Goal: Task Accomplishment & Management: Use online tool/utility

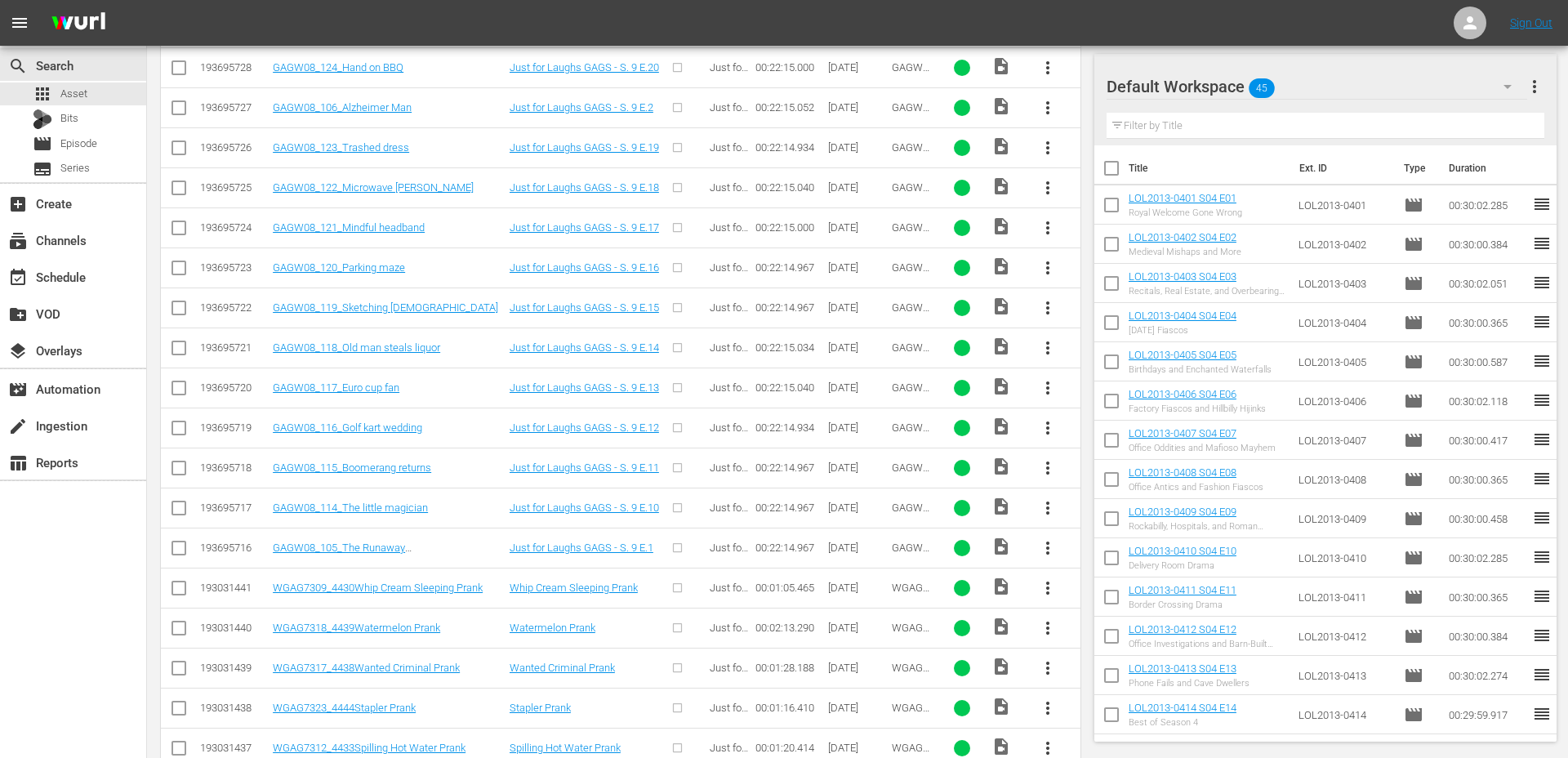
scroll to position [1210, 0]
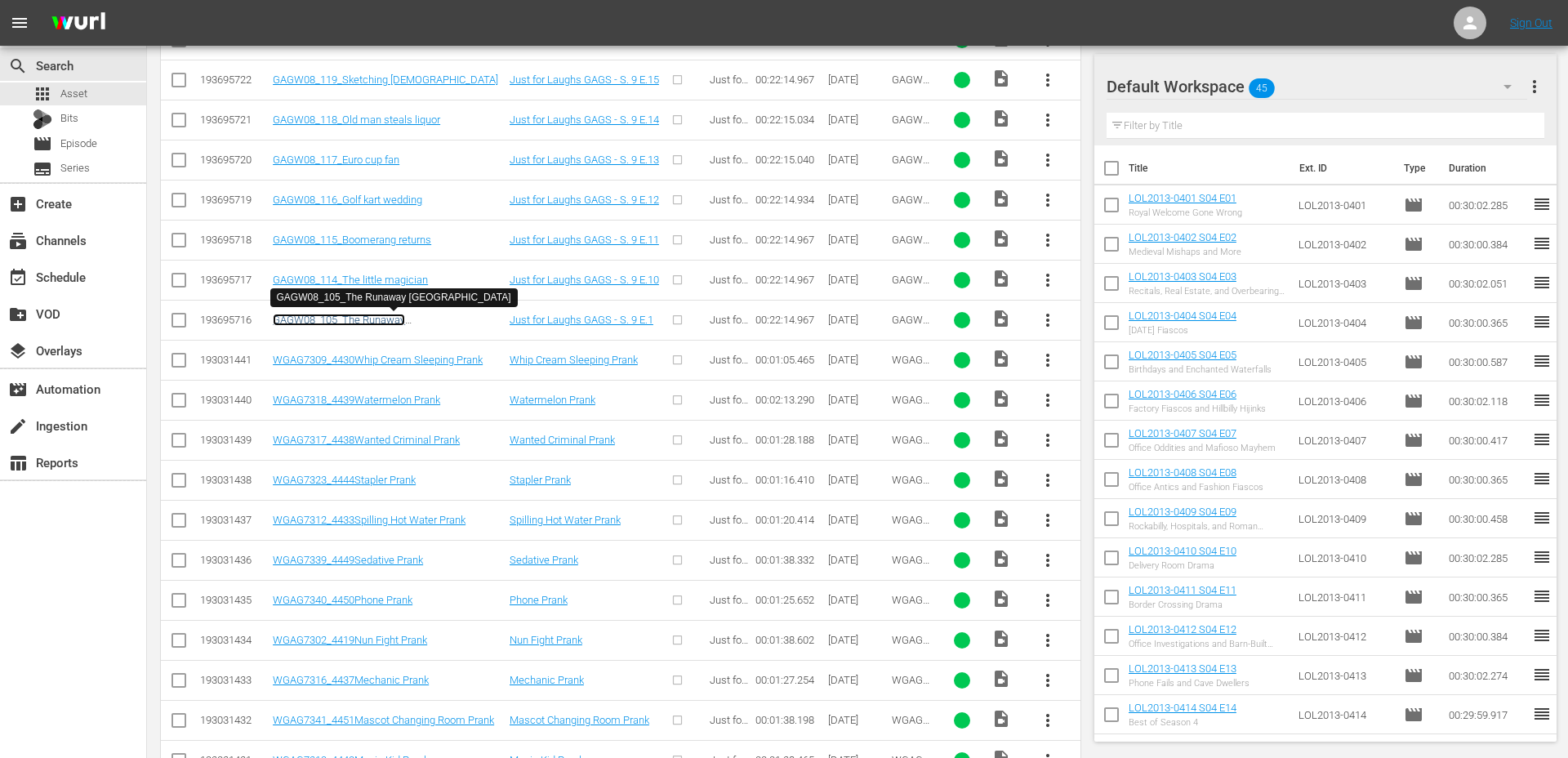
click at [403, 322] on link "GAGW08_105_The Runaway Turkey" at bounding box center [339, 326] width 132 height 25
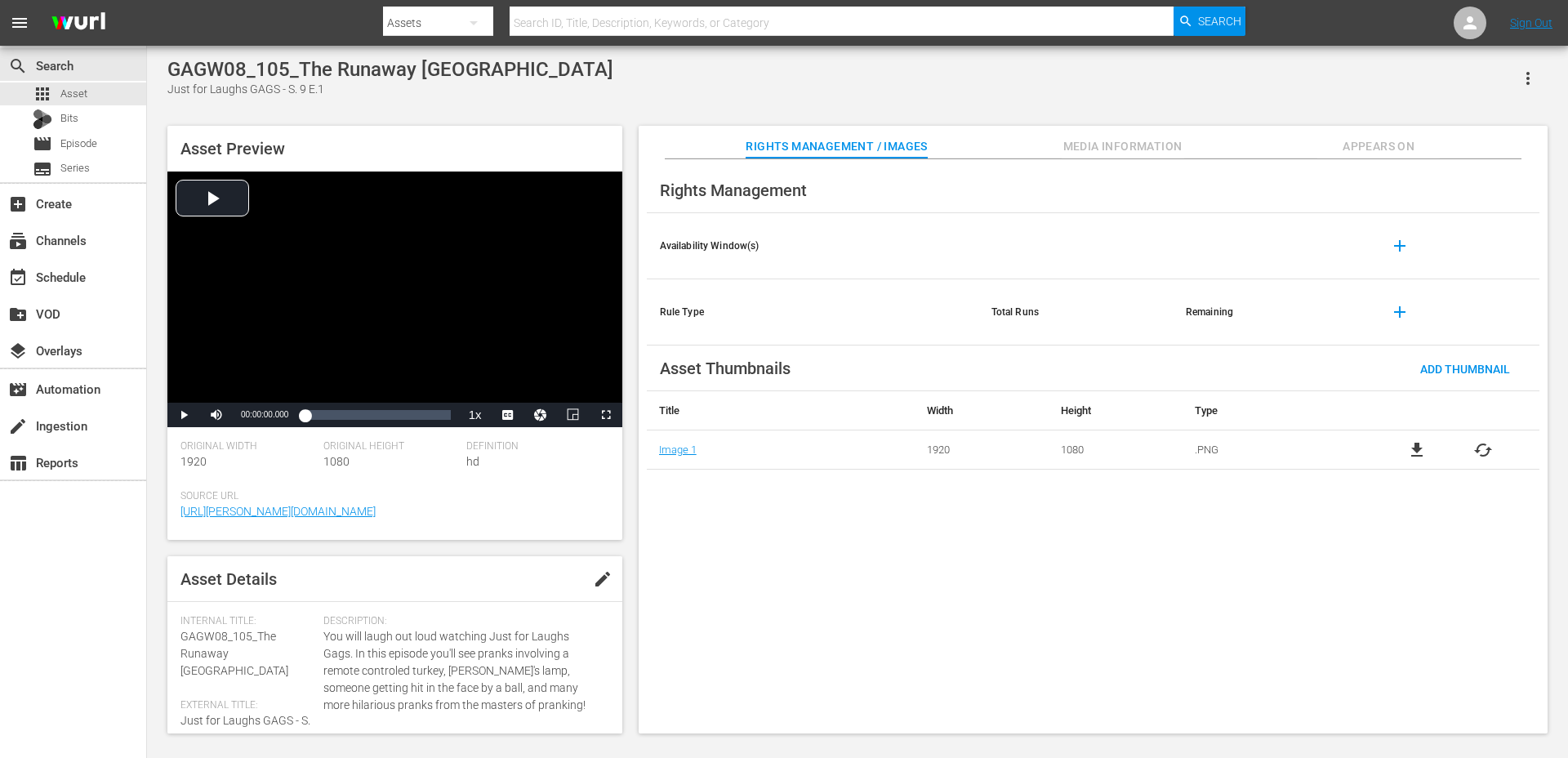
click at [1528, 87] on icon "button" at bounding box center [1528, 79] width 20 height 20
click at [1168, 118] on div "Asset Preview Video Player is loading. Play Video Play Mute Current Time 00:00:…" at bounding box center [858, 421] width 1397 height 608
click at [64, 282] on div "event_available Schedule" at bounding box center [46, 274] width 92 height 15
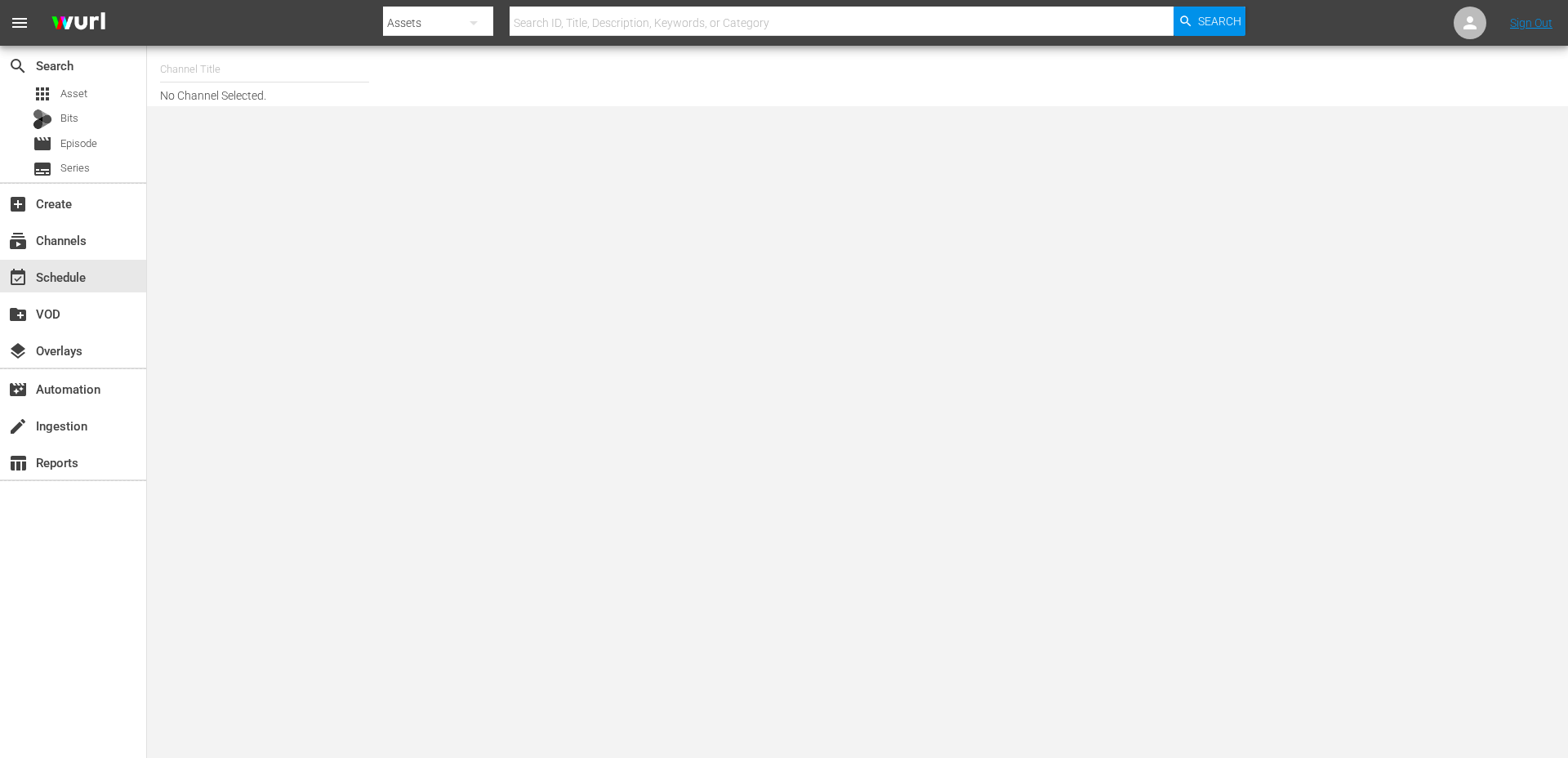
click at [306, 68] on input "text" at bounding box center [265, 69] width 209 height 39
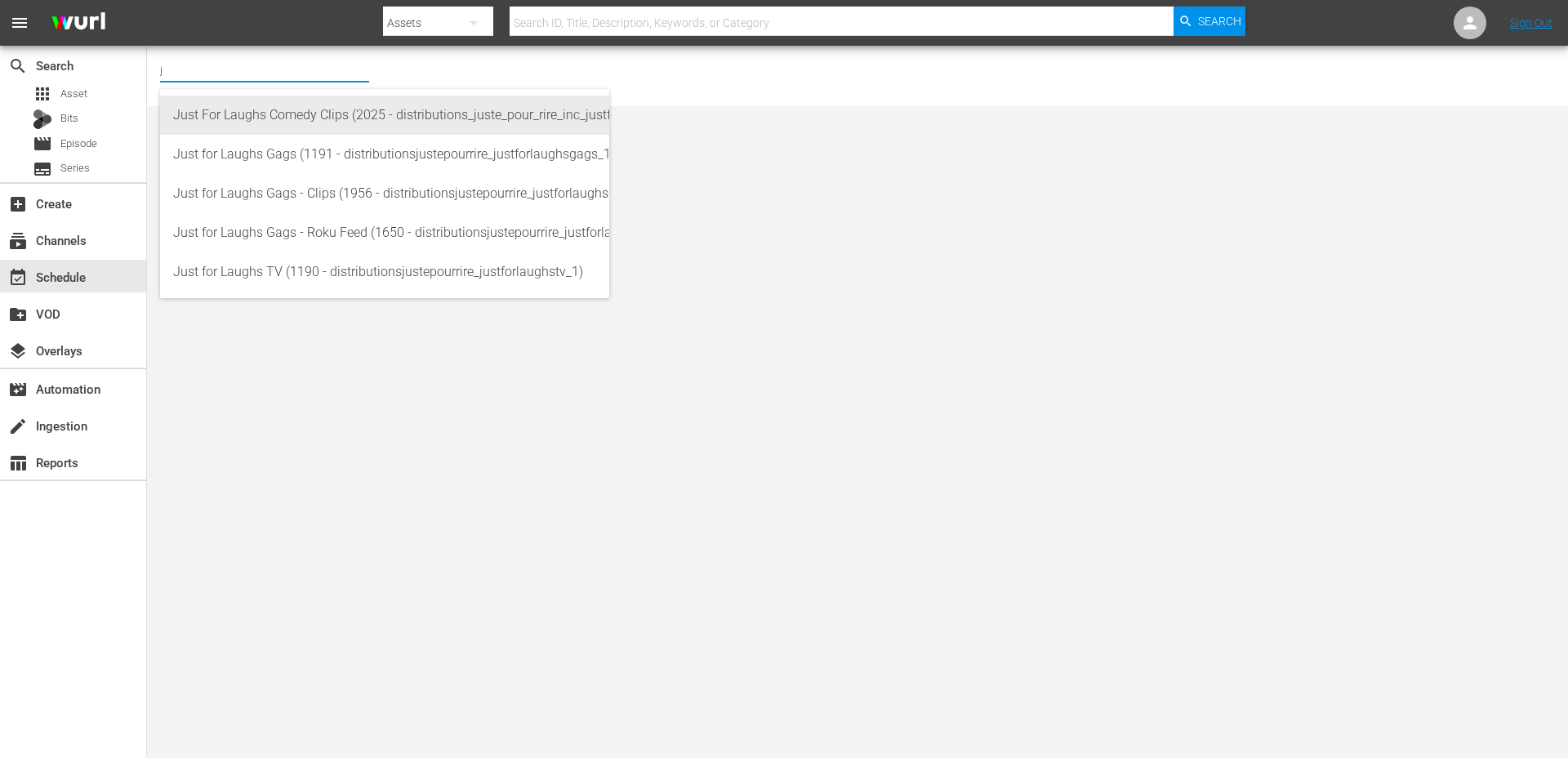
click at [329, 118] on div "Just For Laughs Comedy Clips (2025 - distributions_juste_pour_rire_inc_justforl…" at bounding box center [385, 115] width 423 height 39
type input "Just For Laughs Comedy Clips (2025 - distributions_juste_pour_rire_inc_justforl…"
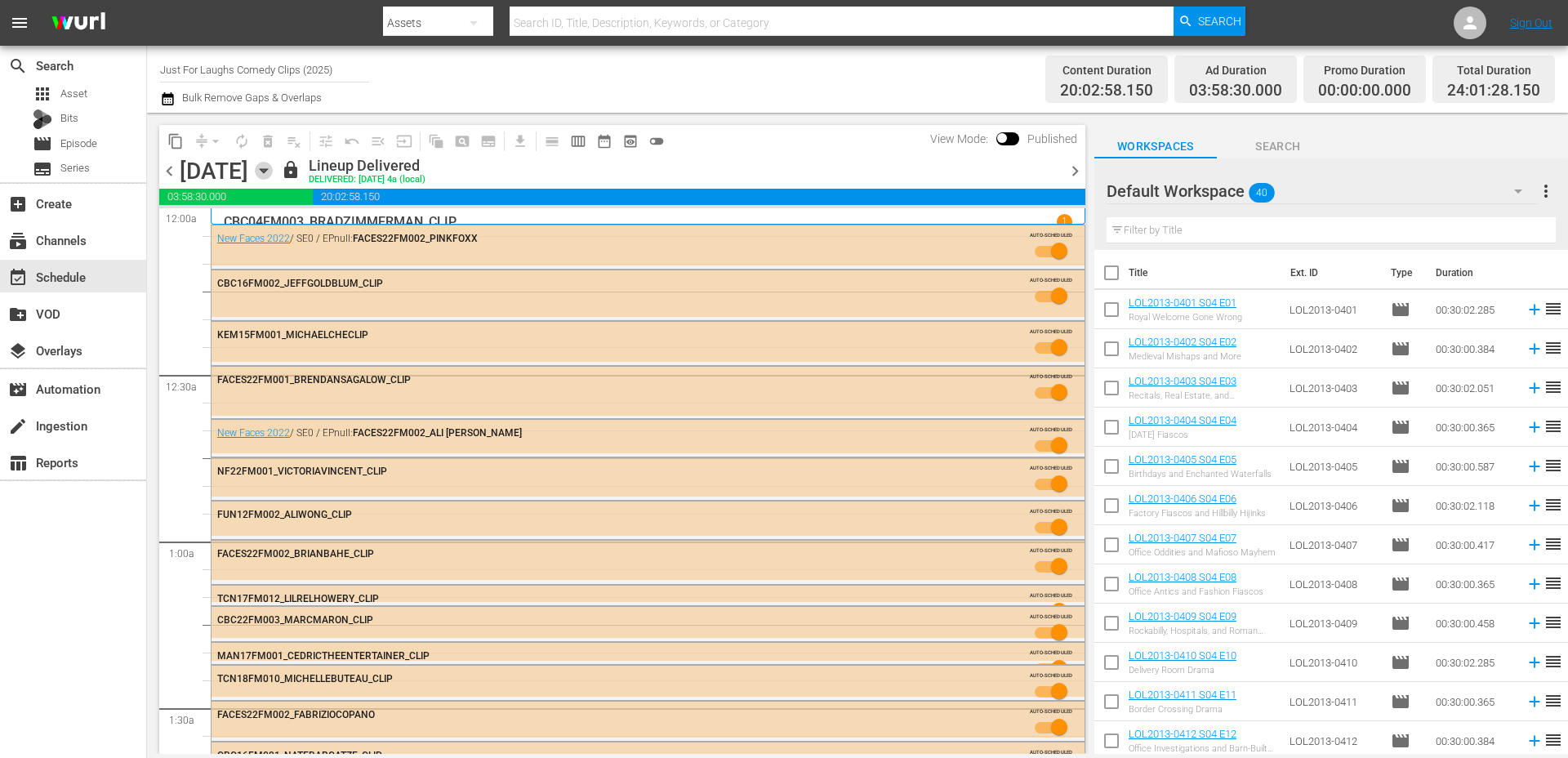
click at [273, 175] on icon "button" at bounding box center [264, 170] width 18 height 18
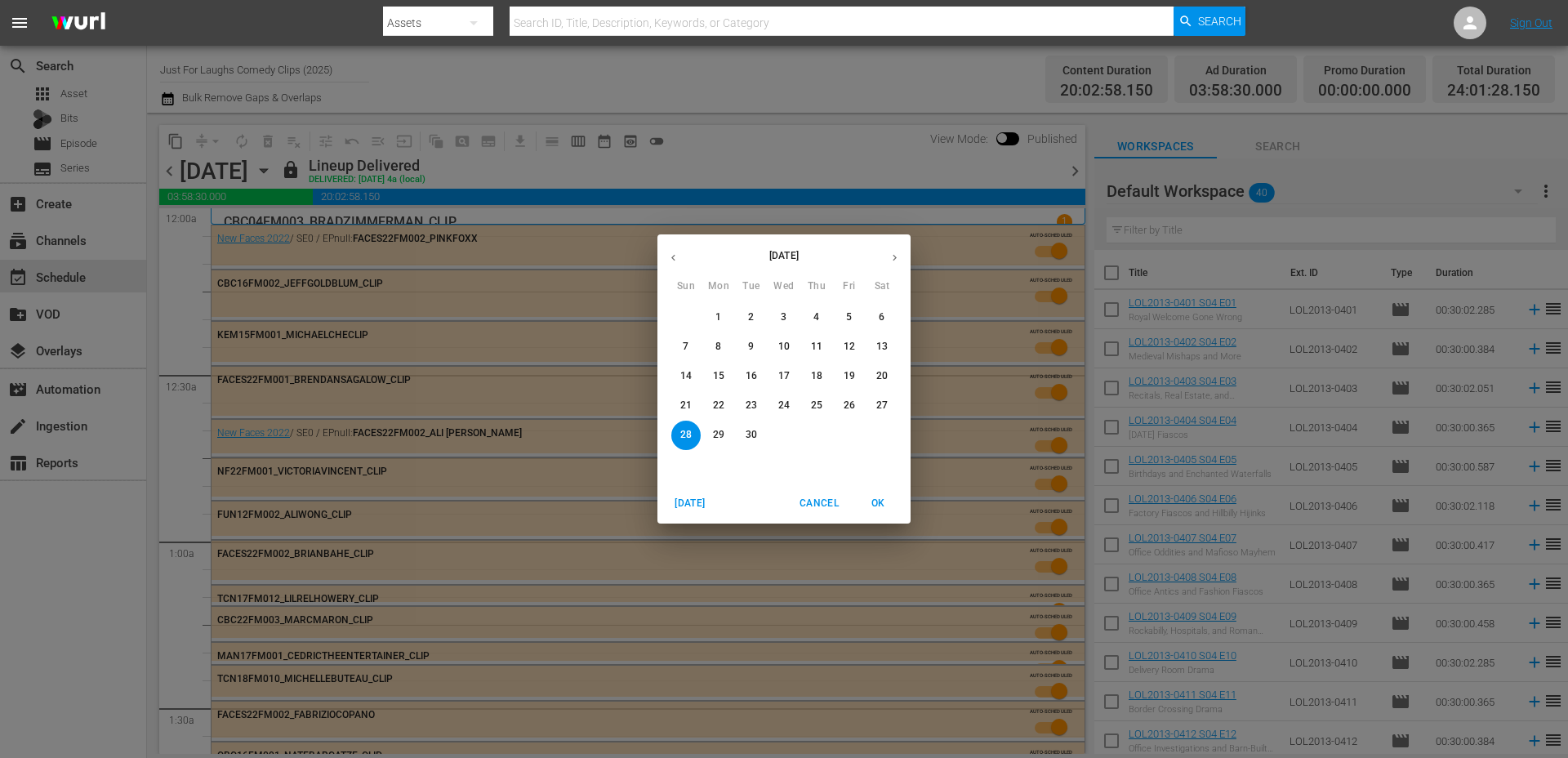
click at [750, 429] on p "30" at bounding box center [751, 435] width 11 height 14
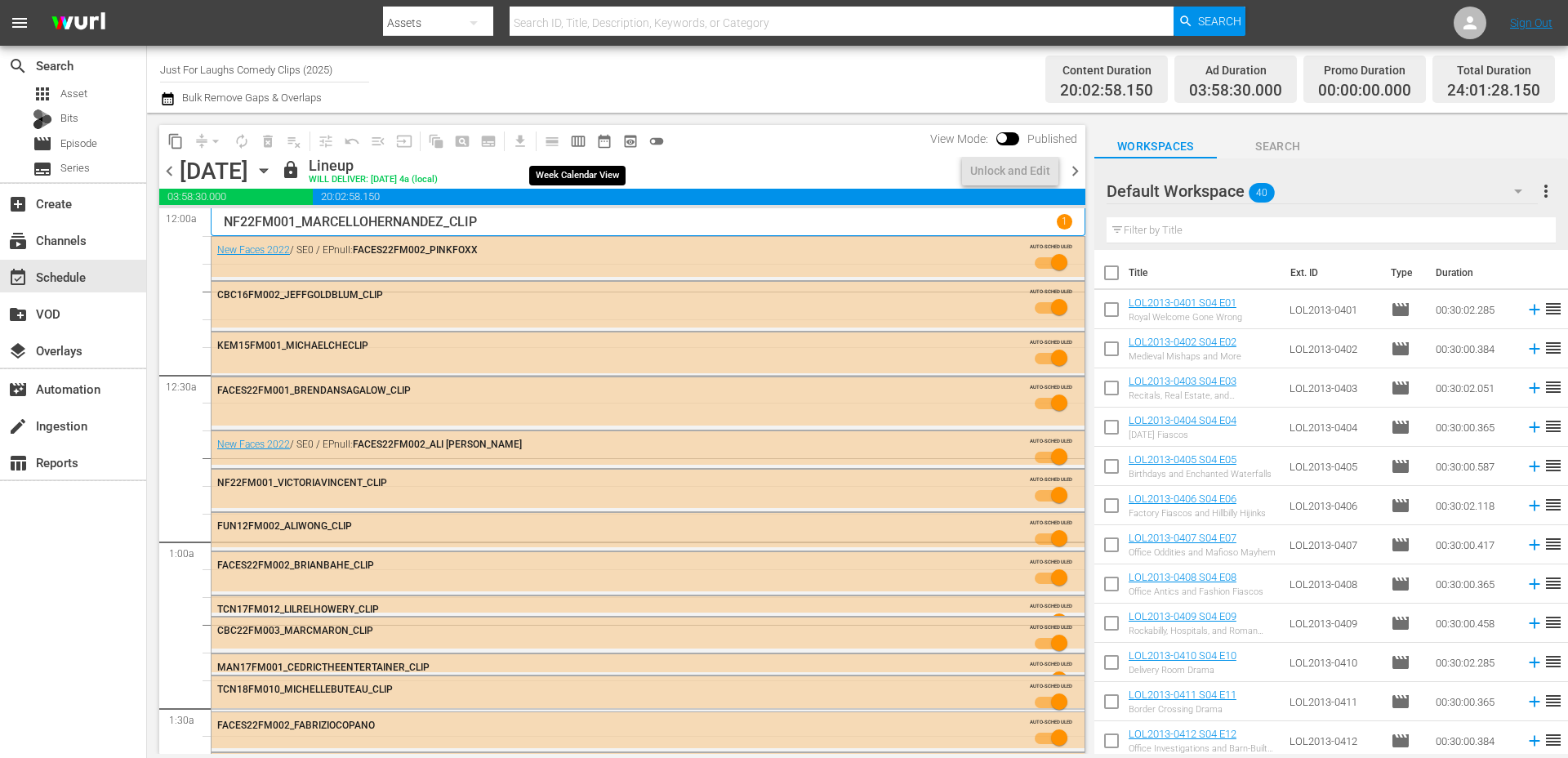
click at [583, 143] on span "calendar_view_week_outlined" at bounding box center [578, 141] width 16 height 16
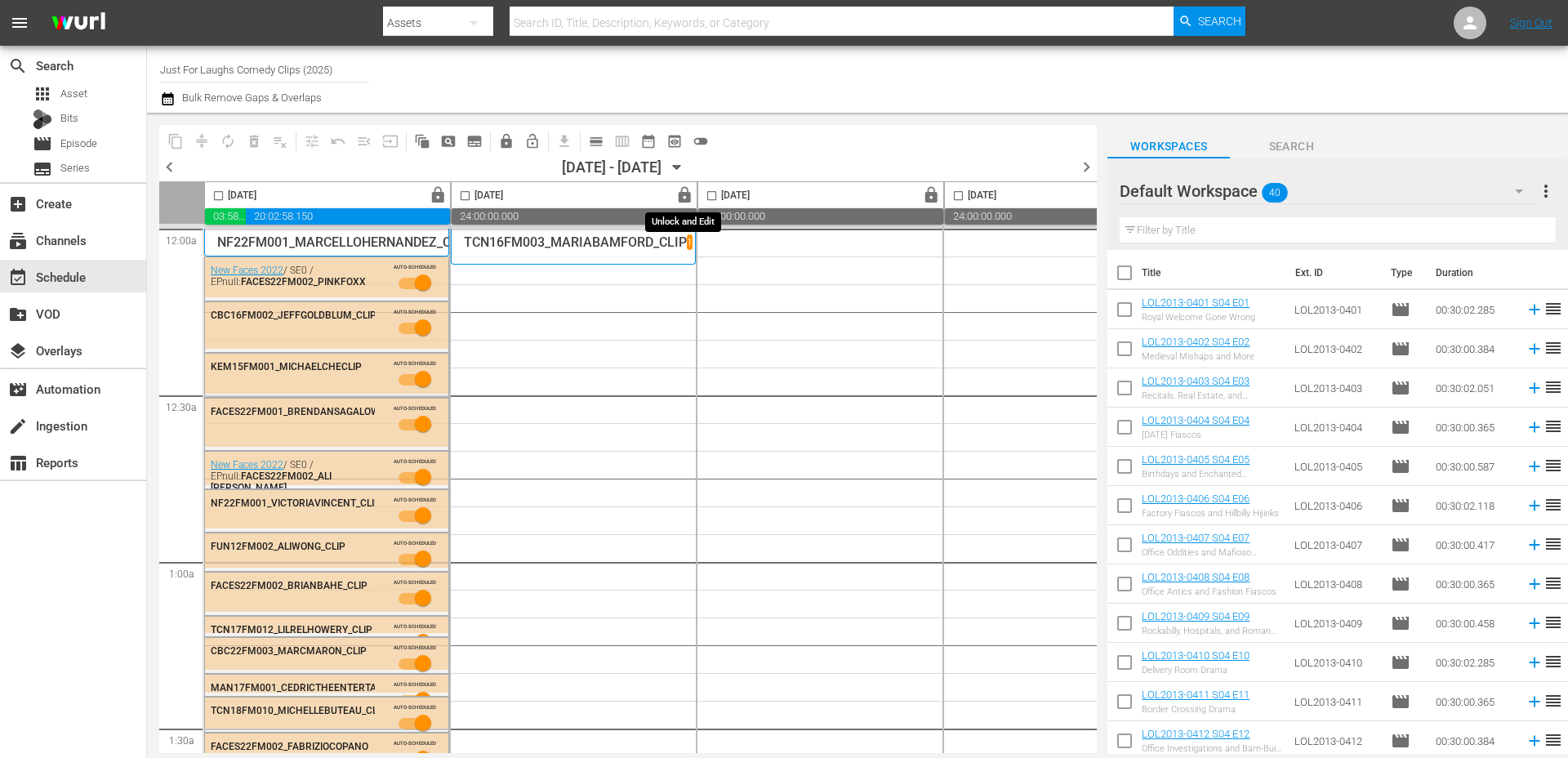
click at [687, 196] on span "lock" at bounding box center [684, 195] width 19 height 19
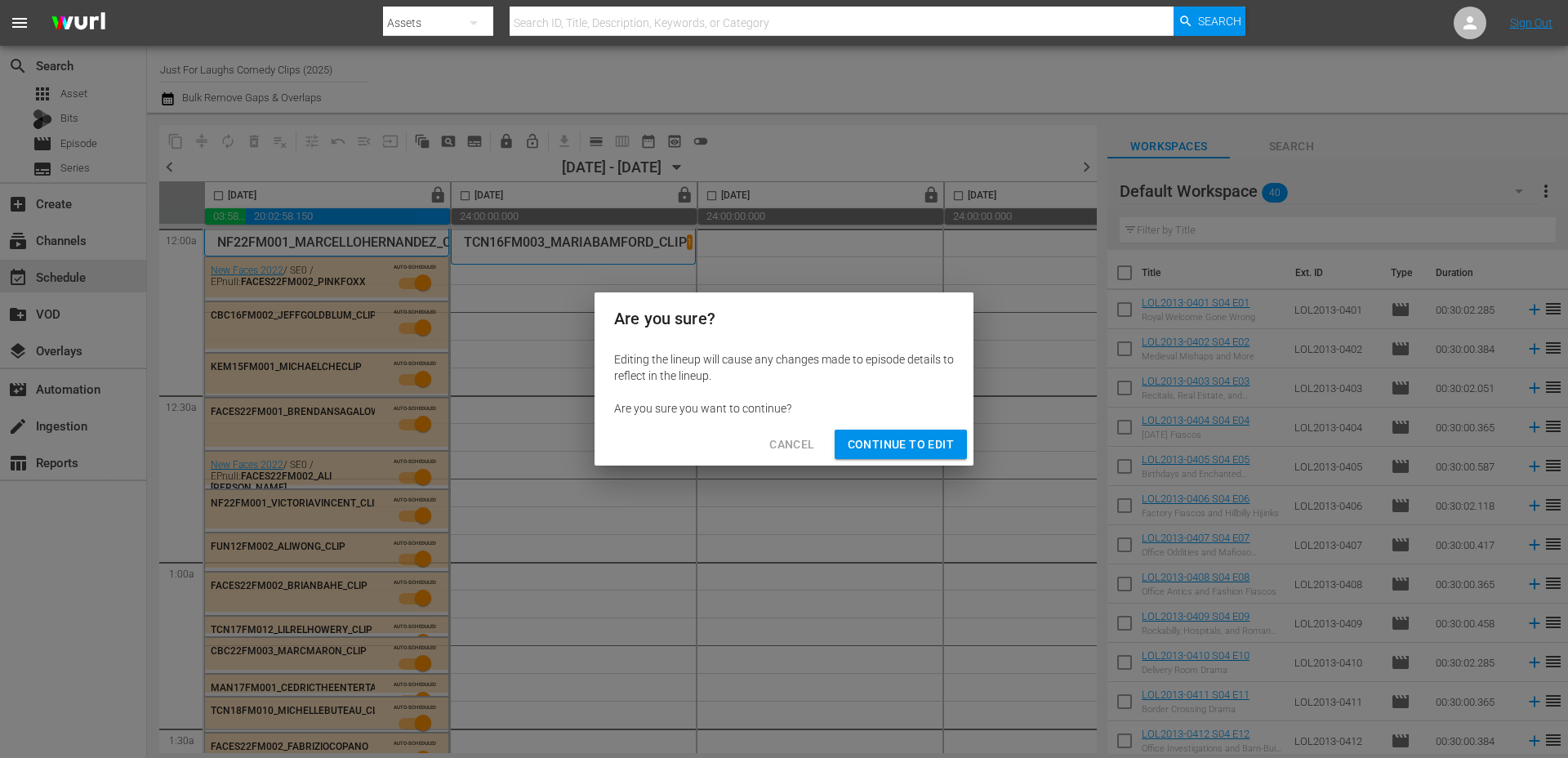
click at [905, 439] on span "Continue to Edit" at bounding box center [901, 444] width 107 height 20
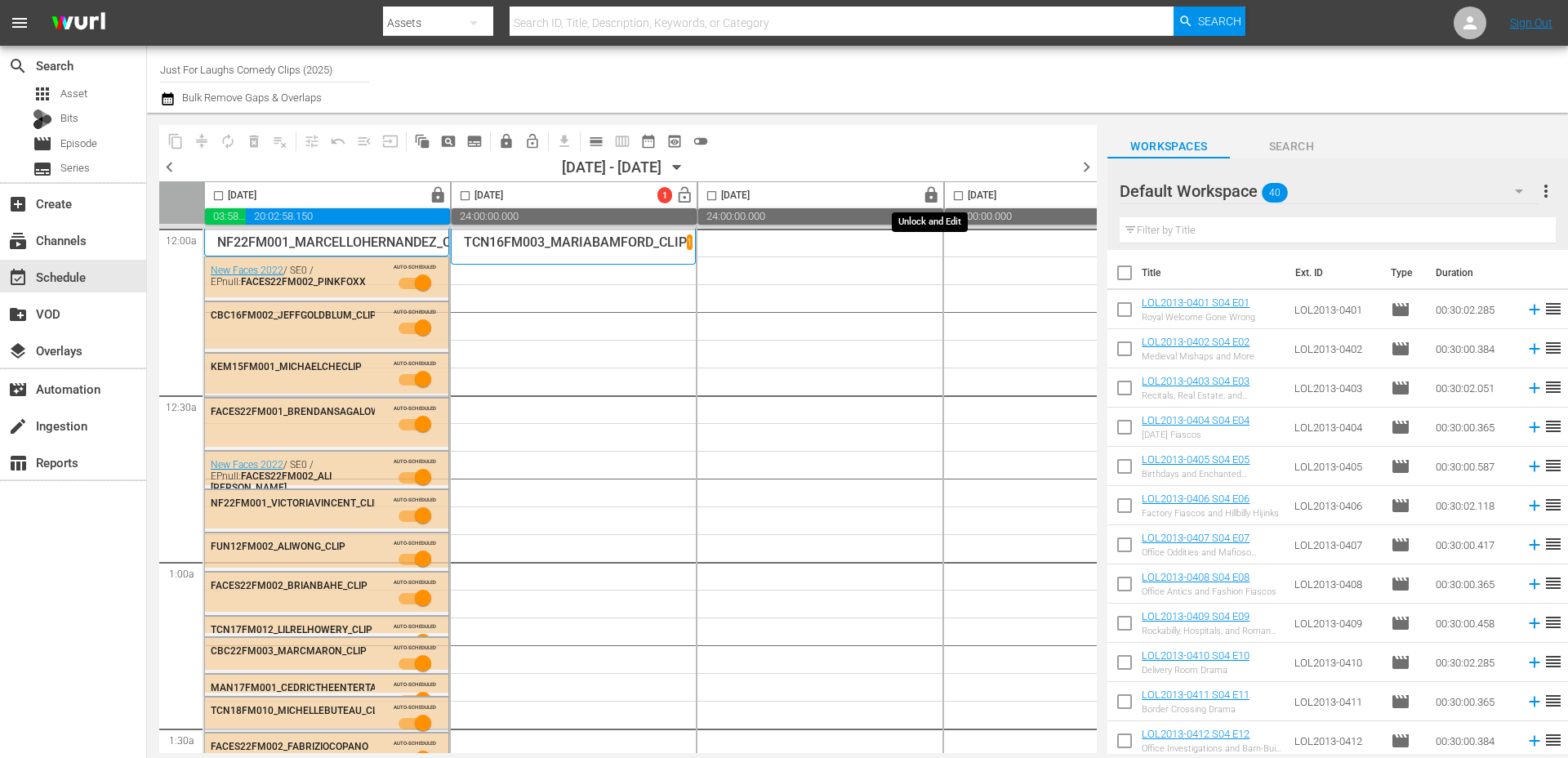
click at [936, 199] on span "lock" at bounding box center [931, 195] width 19 height 19
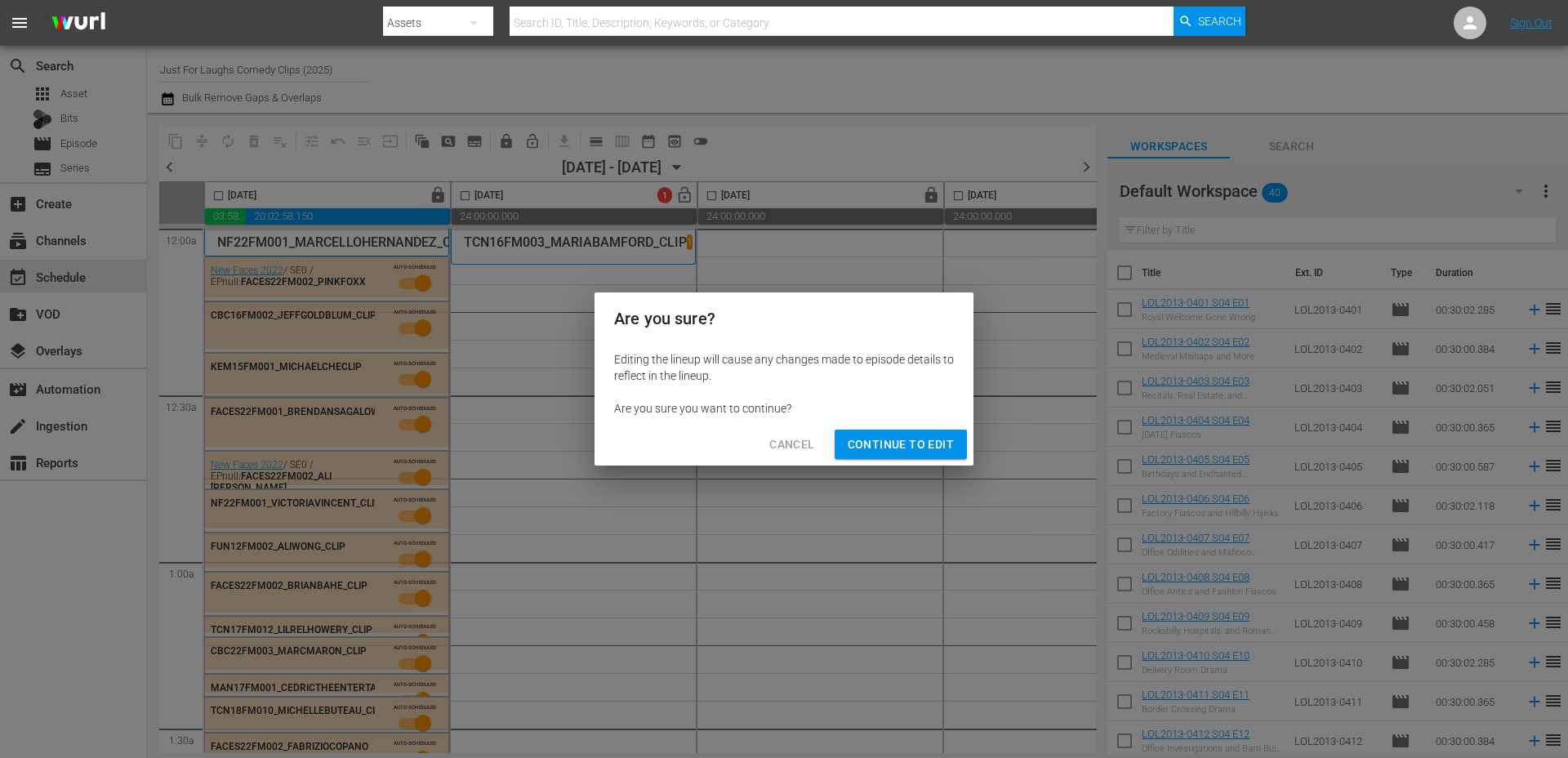
click at [954, 447] on button "Continue to Edit" at bounding box center [901, 444] width 132 height 30
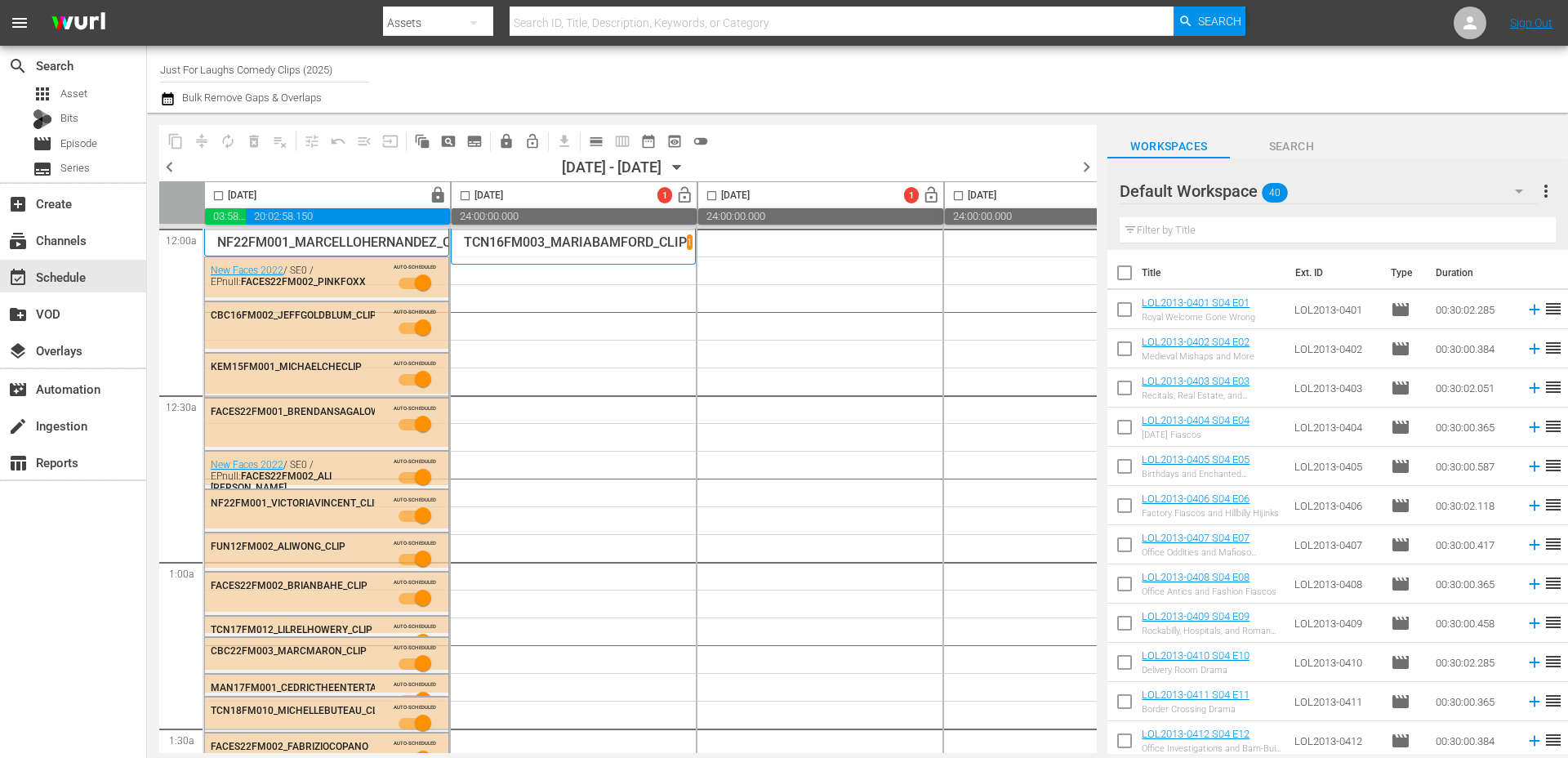
scroll to position [0, 511]
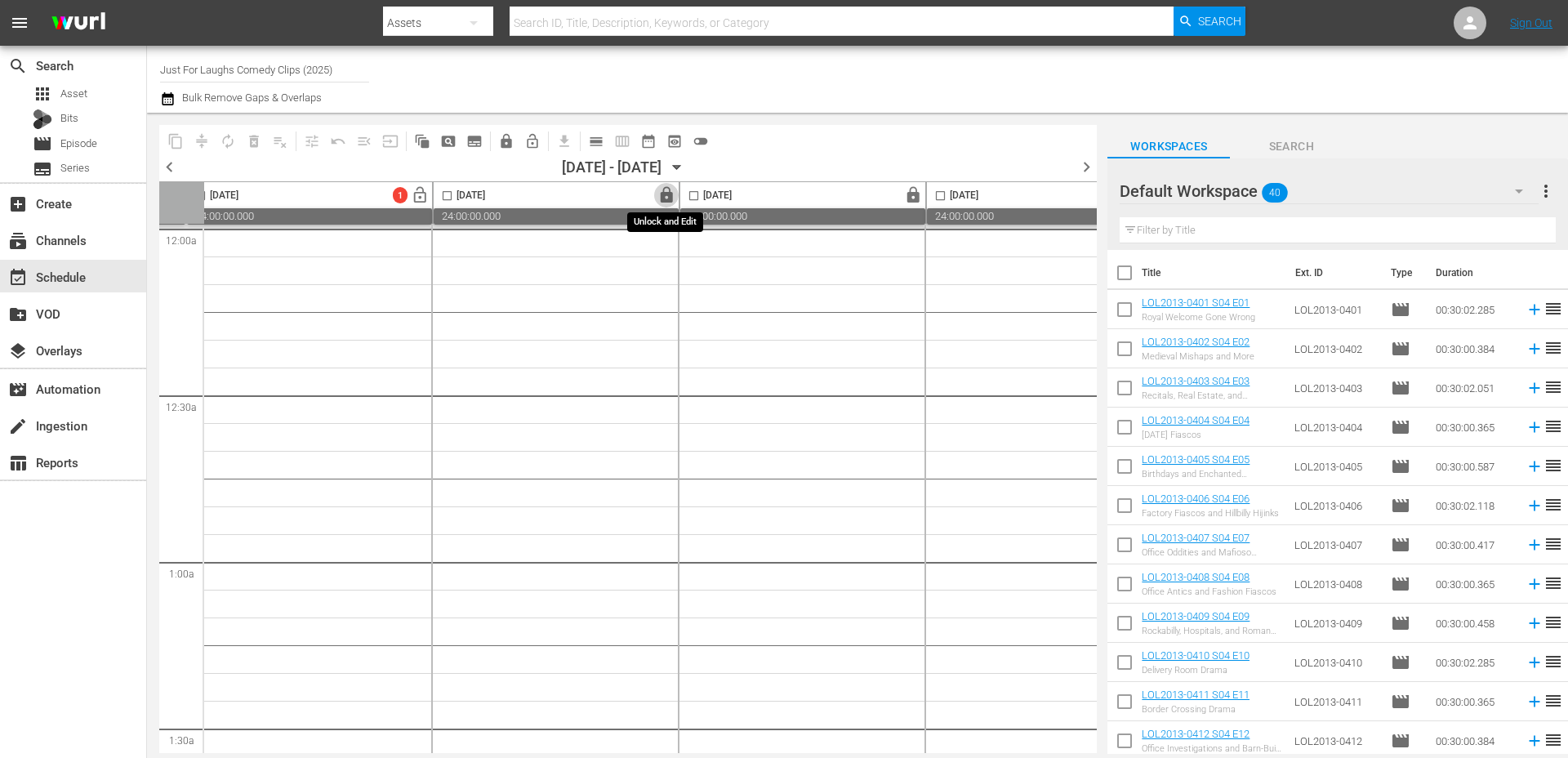
click at [671, 189] on span "lock" at bounding box center [666, 195] width 19 height 19
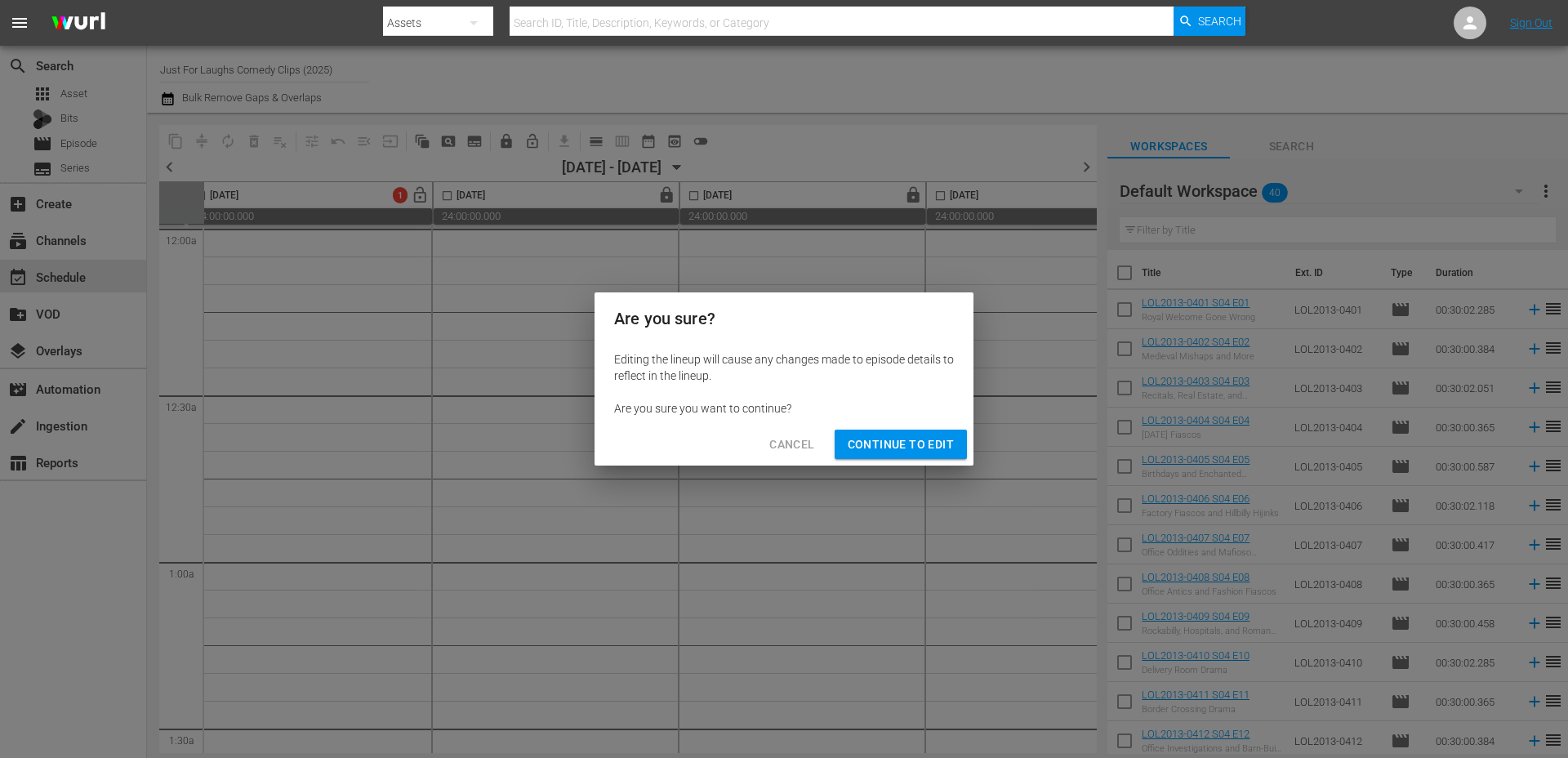
click at [872, 452] on span "Continue to Edit" at bounding box center [901, 444] width 107 height 20
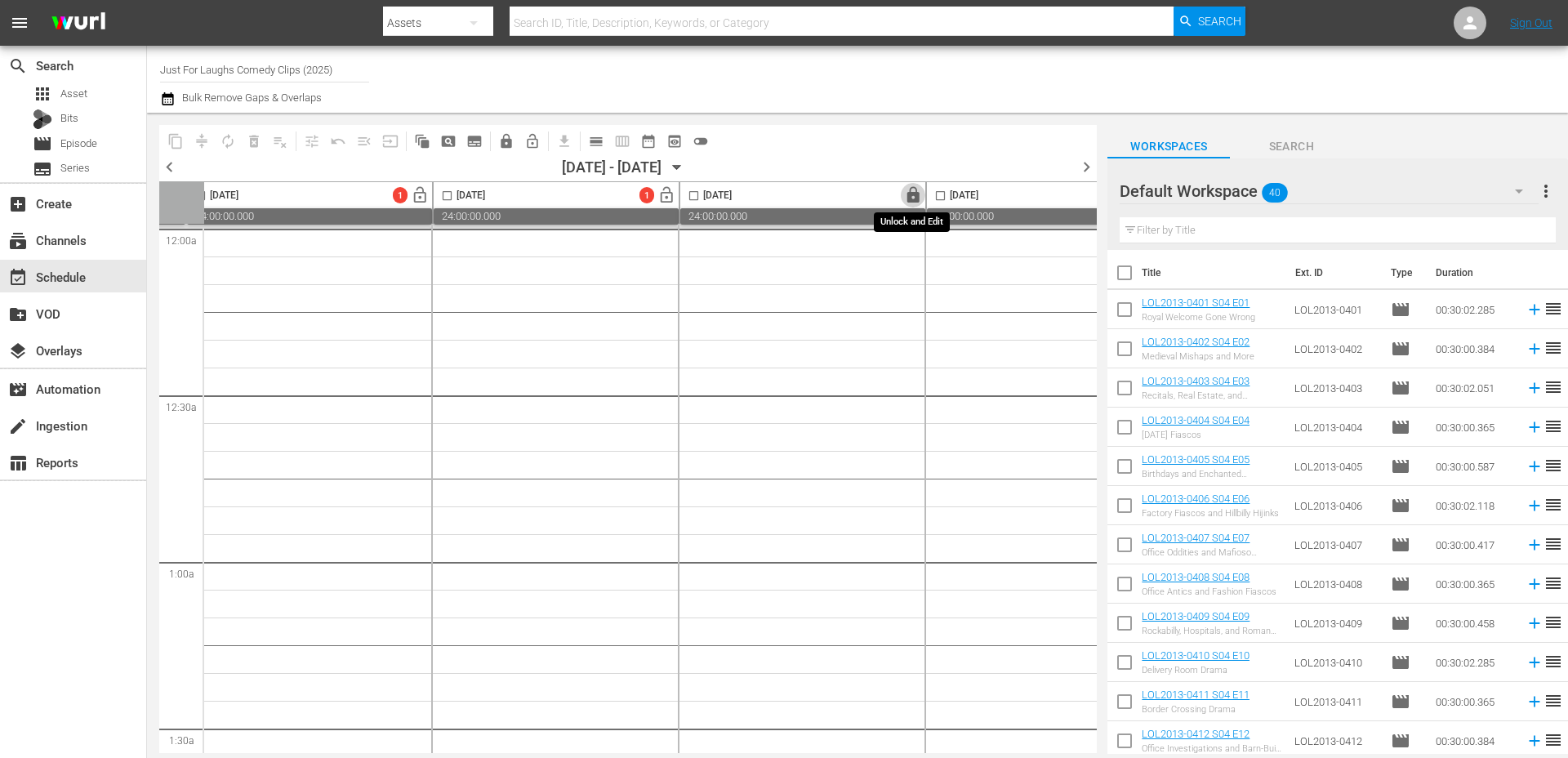
click at [914, 195] on span "lock" at bounding box center [914, 195] width 19 height 19
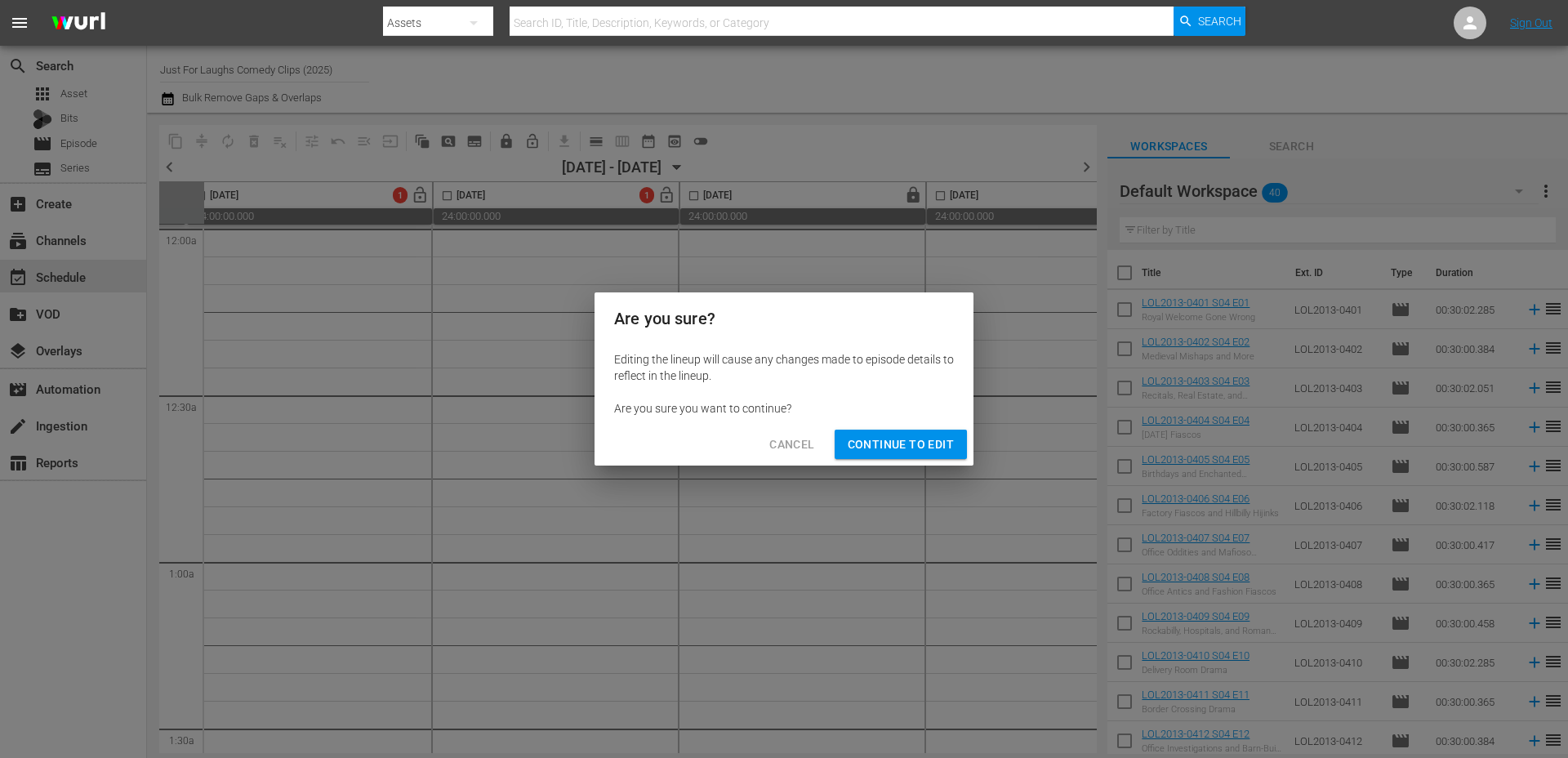
click at [882, 465] on div "Cancel Continue to Edit" at bounding box center [784, 444] width 379 height 43
click at [882, 452] on span "Continue to Edit" at bounding box center [901, 444] width 107 height 20
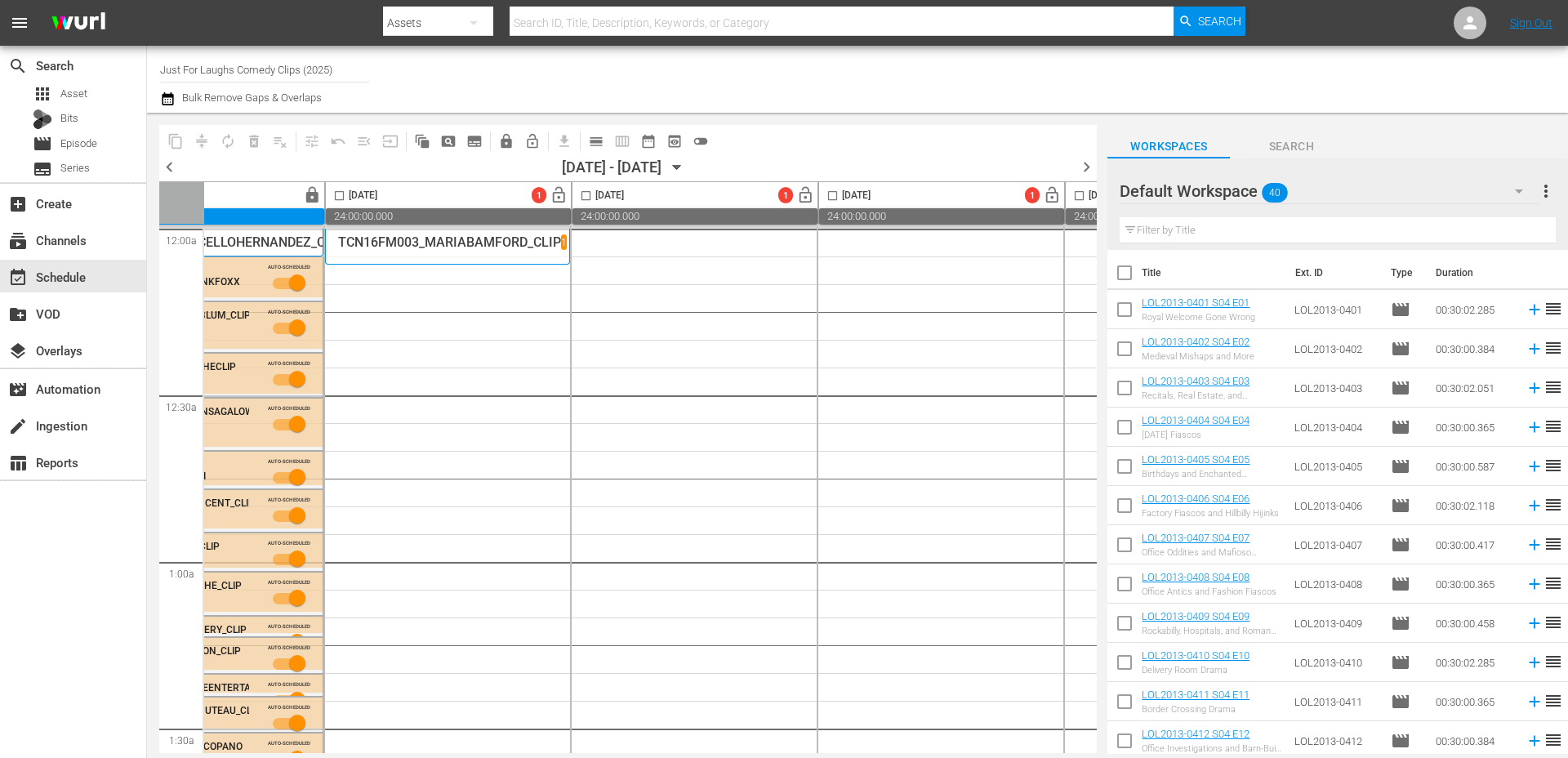
scroll to position [0, 0]
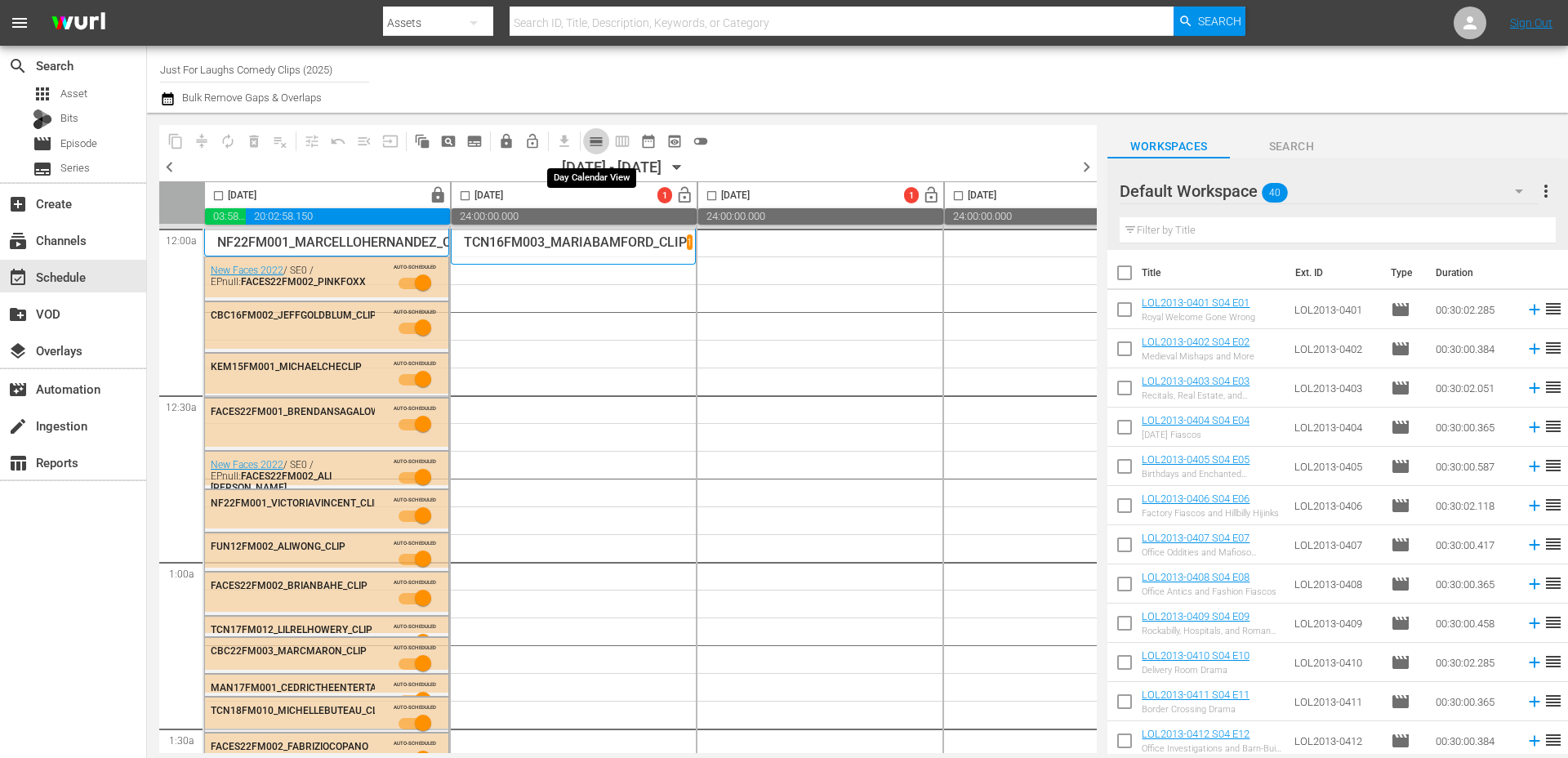
click at [597, 147] on span "calendar_view_day_outlined" at bounding box center [596, 141] width 16 height 16
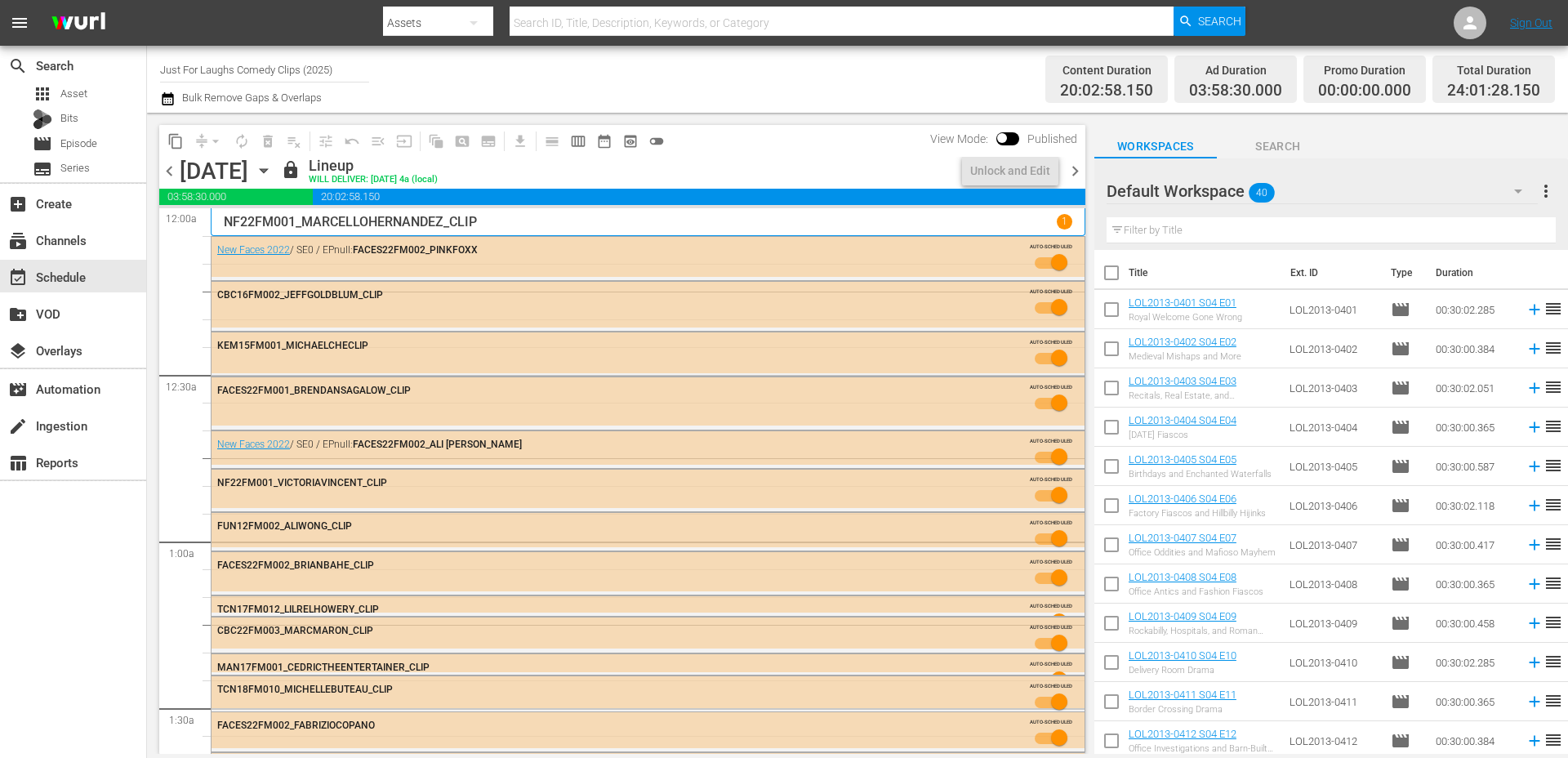
click at [1065, 174] on span "chevron_right" at bounding box center [1075, 171] width 20 height 20
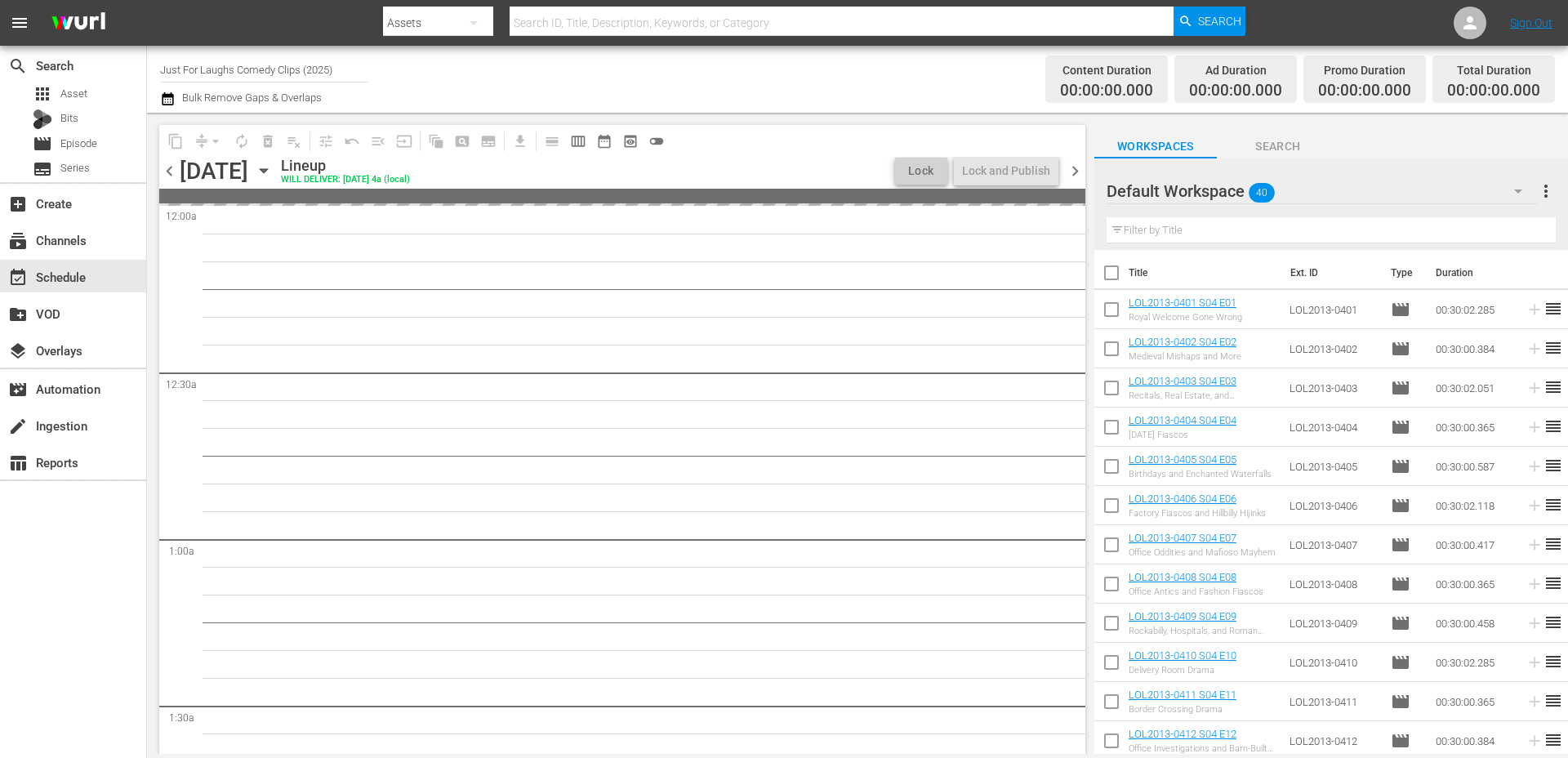
click at [1069, 174] on span "chevron_right" at bounding box center [1075, 171] width 20 height 20
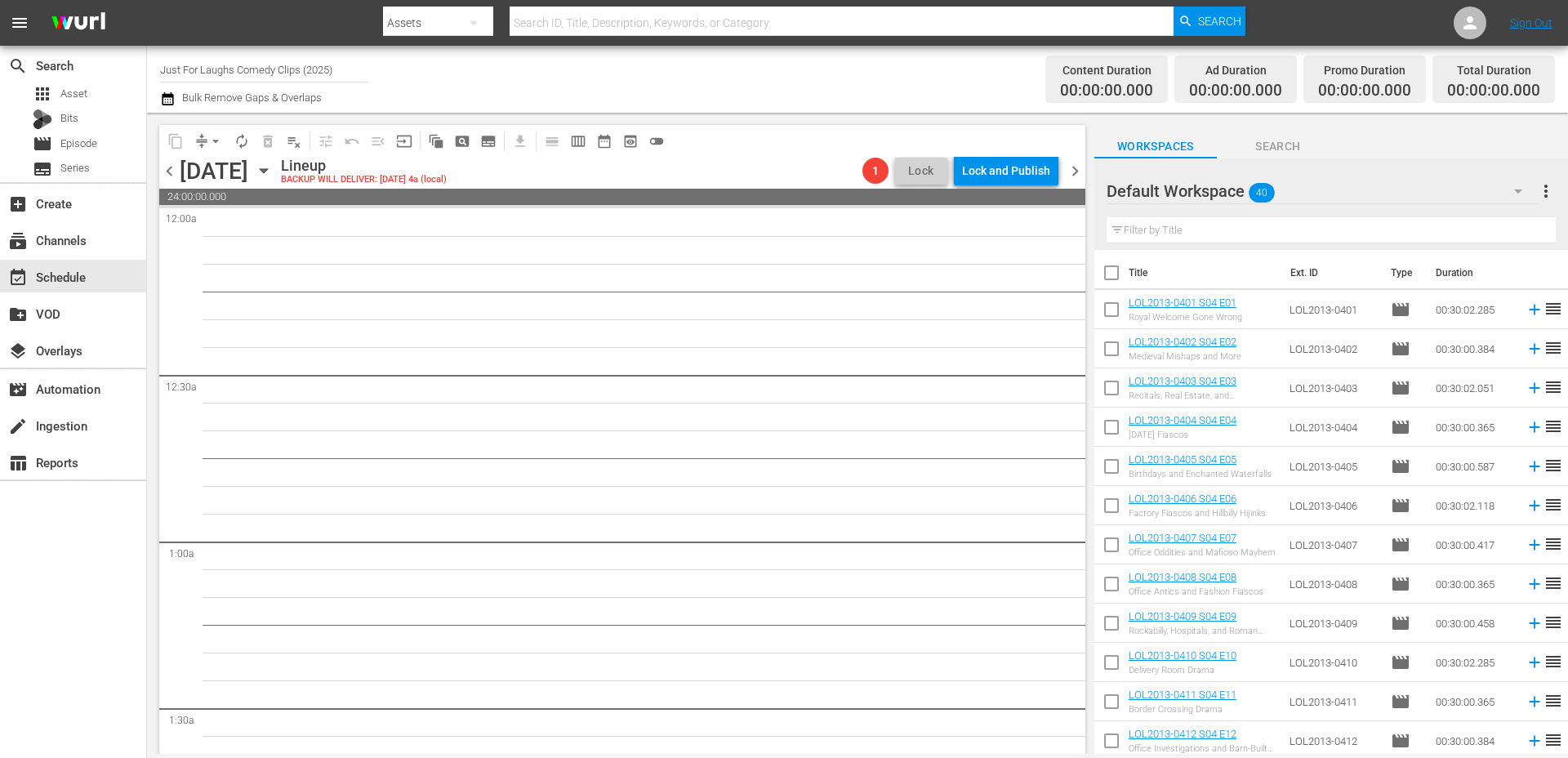
click at [171, 172] on span "chevron_left" at bounding box center [169, 171] width 20 height 20
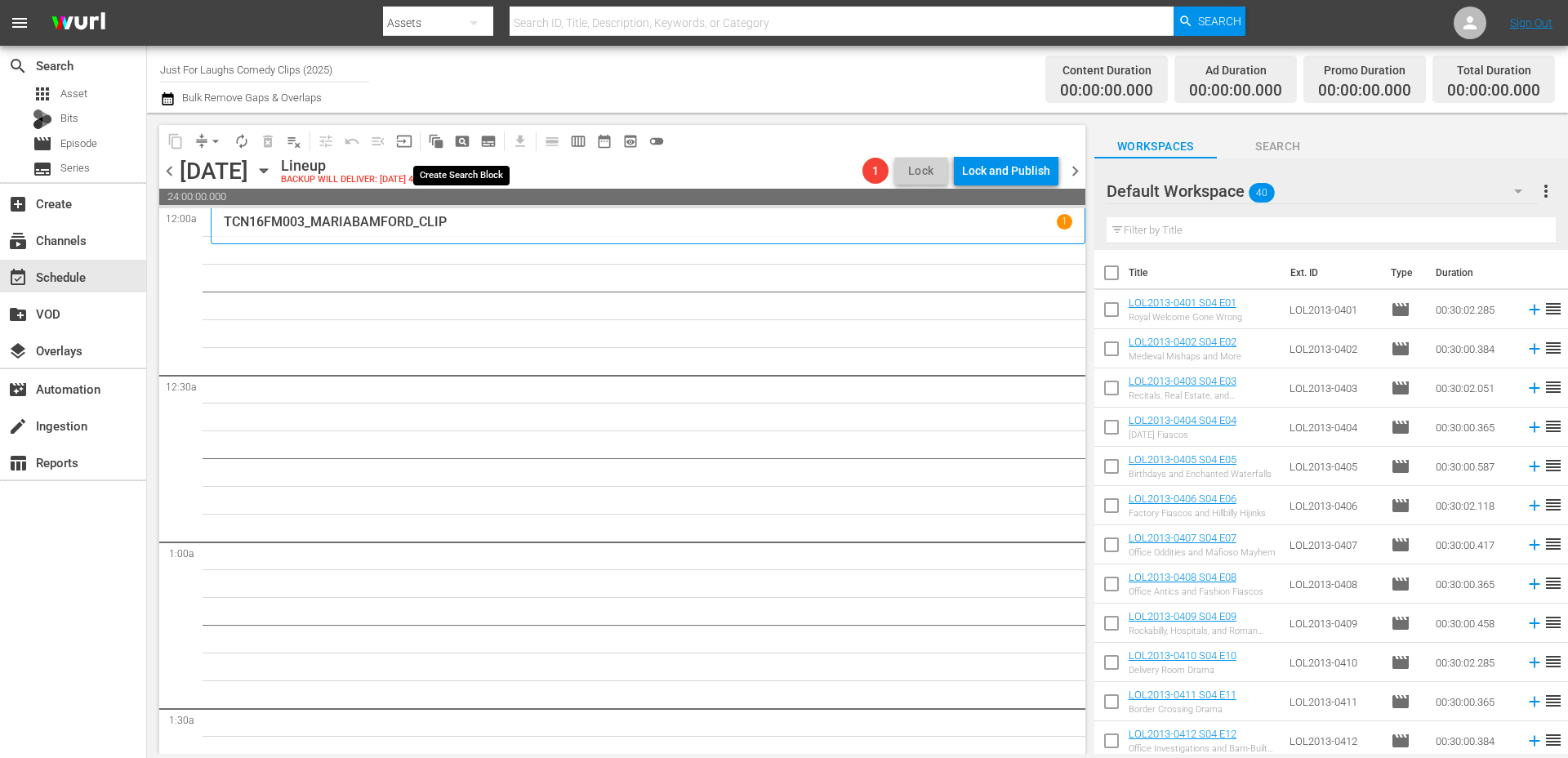
click at [461, 139] on span "pageview_outlined" at bounding box center [462, 141] width 16 height 16
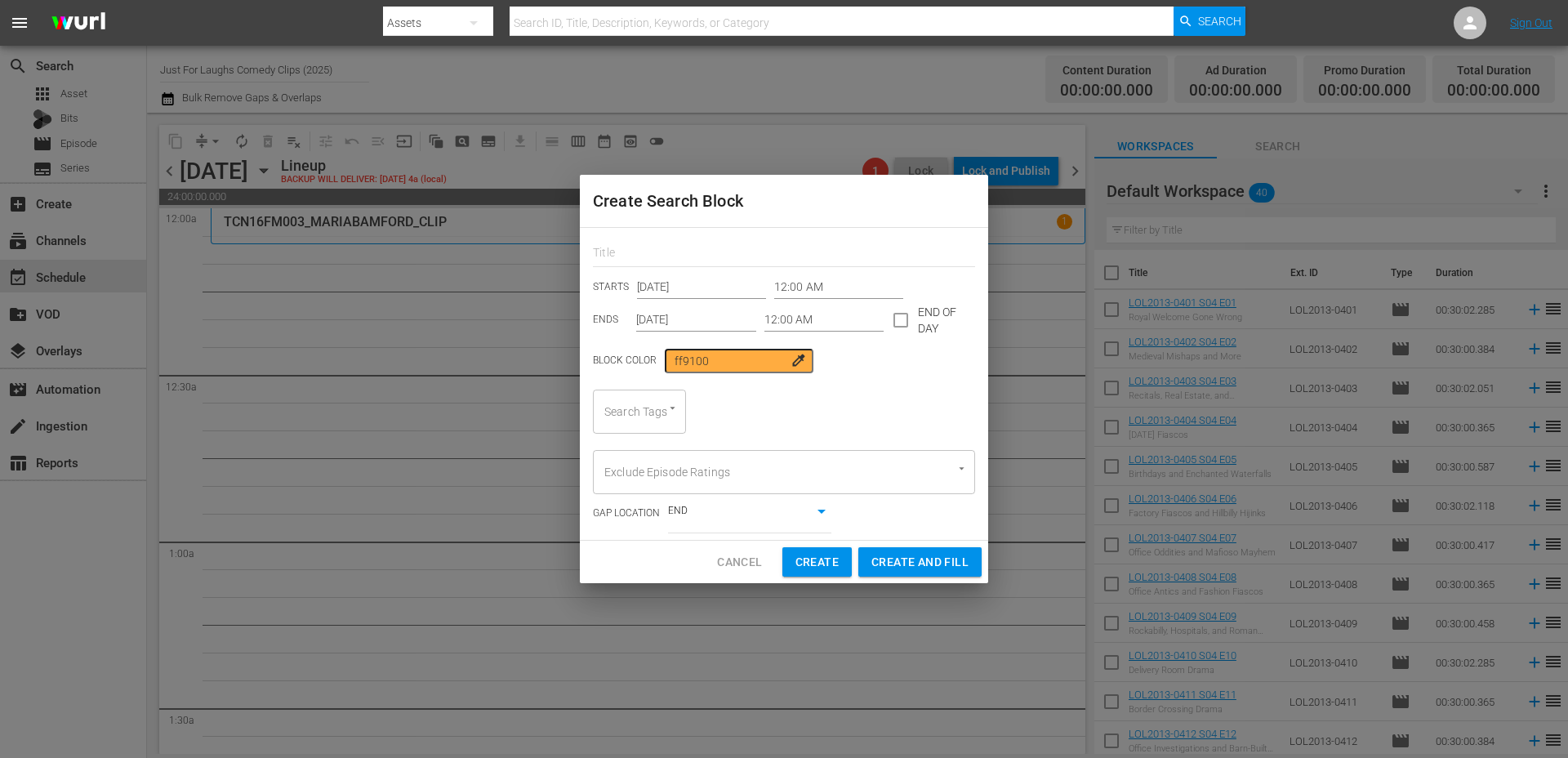
click at [822, 319] on input "12:00 AM" at bounding box center [824, 320] width 121 height 25
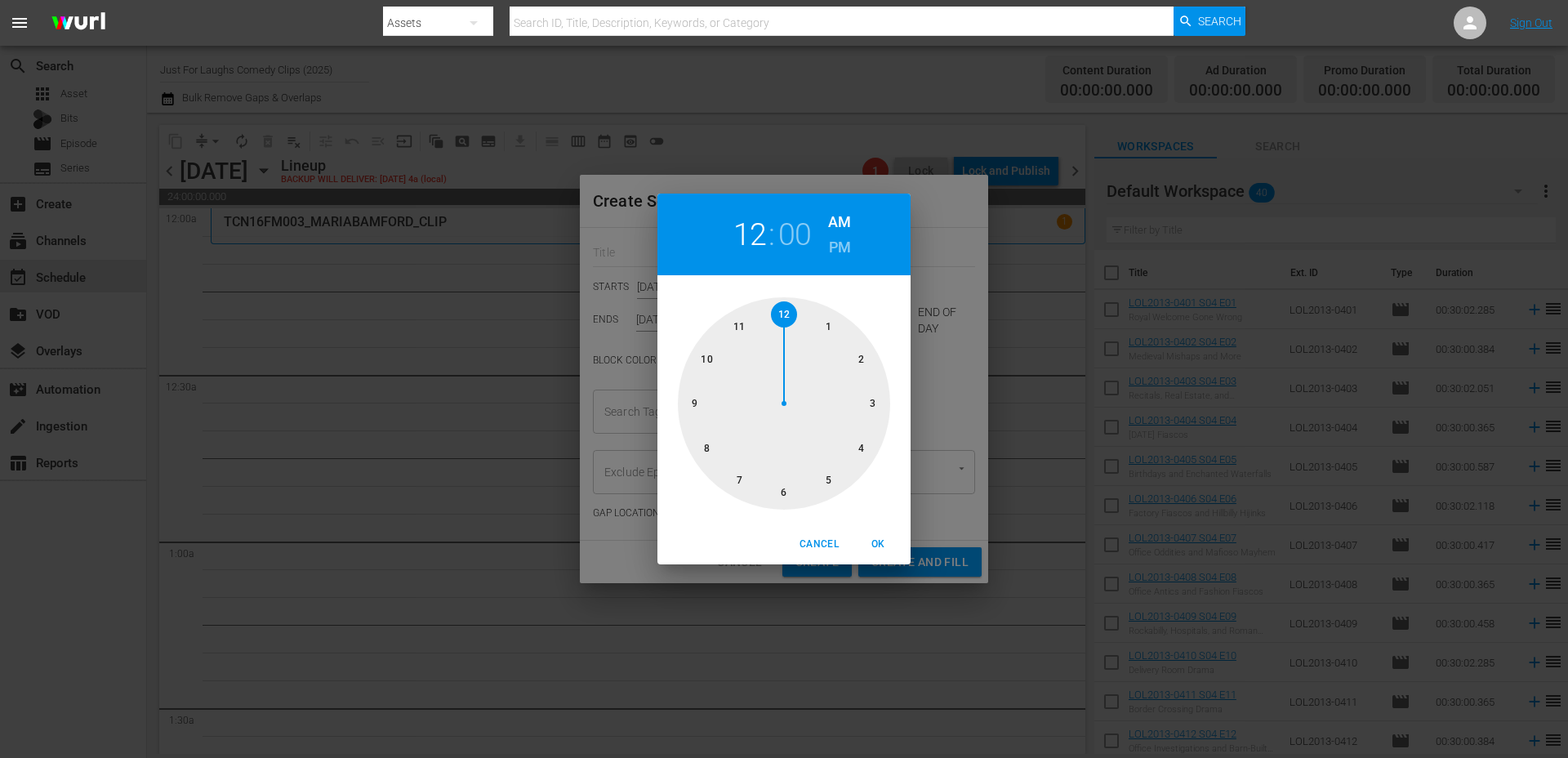
click at [871, 406] on div at bounding box center [784, 402] width 212 height 212
click at [878, 543] on span "OK" at bounding box center [878, 544] width 39 height 17
type input "03:00 AM"
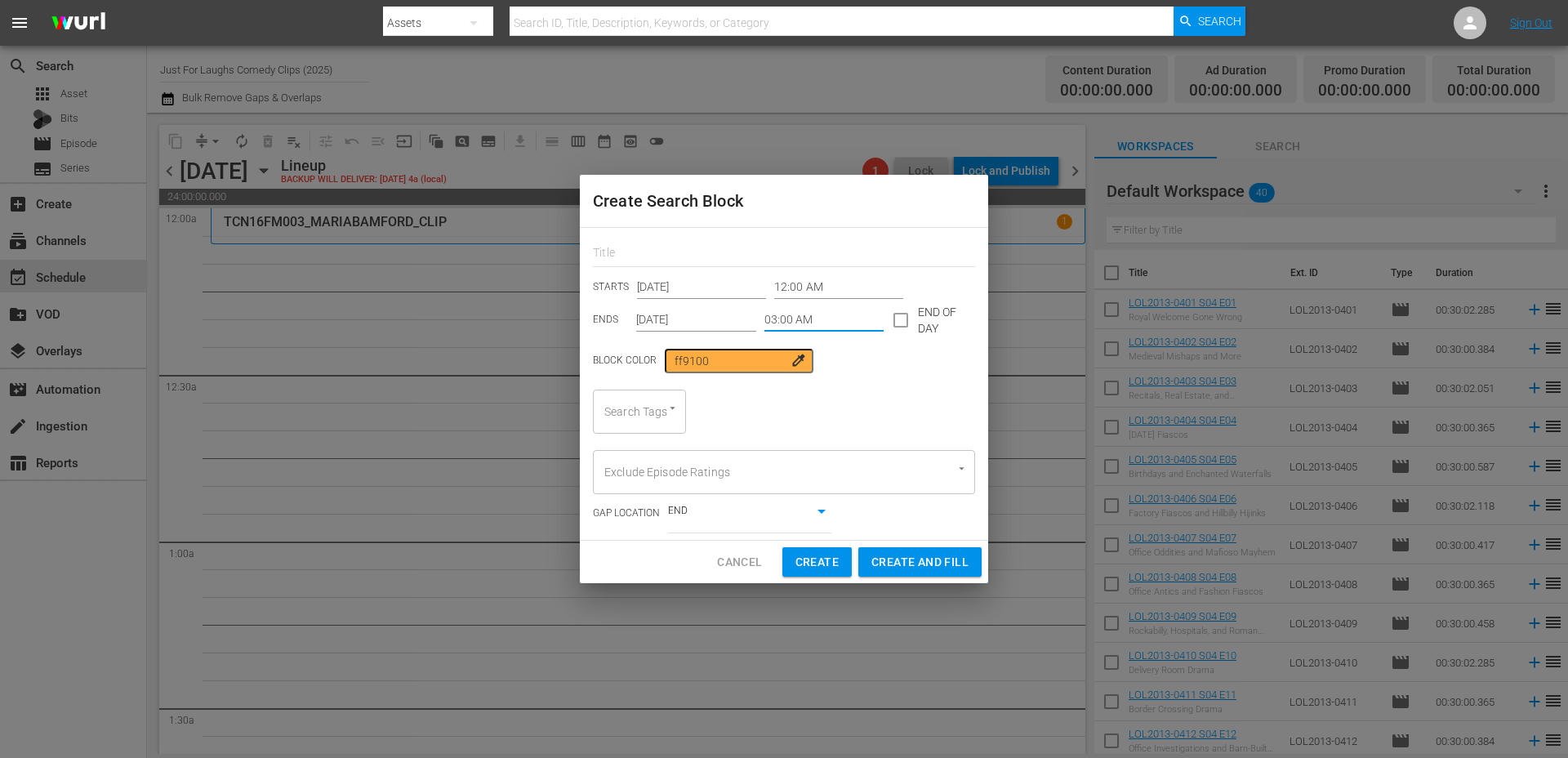
click at [648, 414] on div "Search Tags" at bounding box center [639, 411] width 93 height 44
type input "clip"
click at [638, 457] on span "standupclip" at bounding box center [636, 455] width 61 height 17
click at [902, 565] on span "Create and Fill" at bounding box center [920, 562] width 98 height 20
type input "12:00 AM"
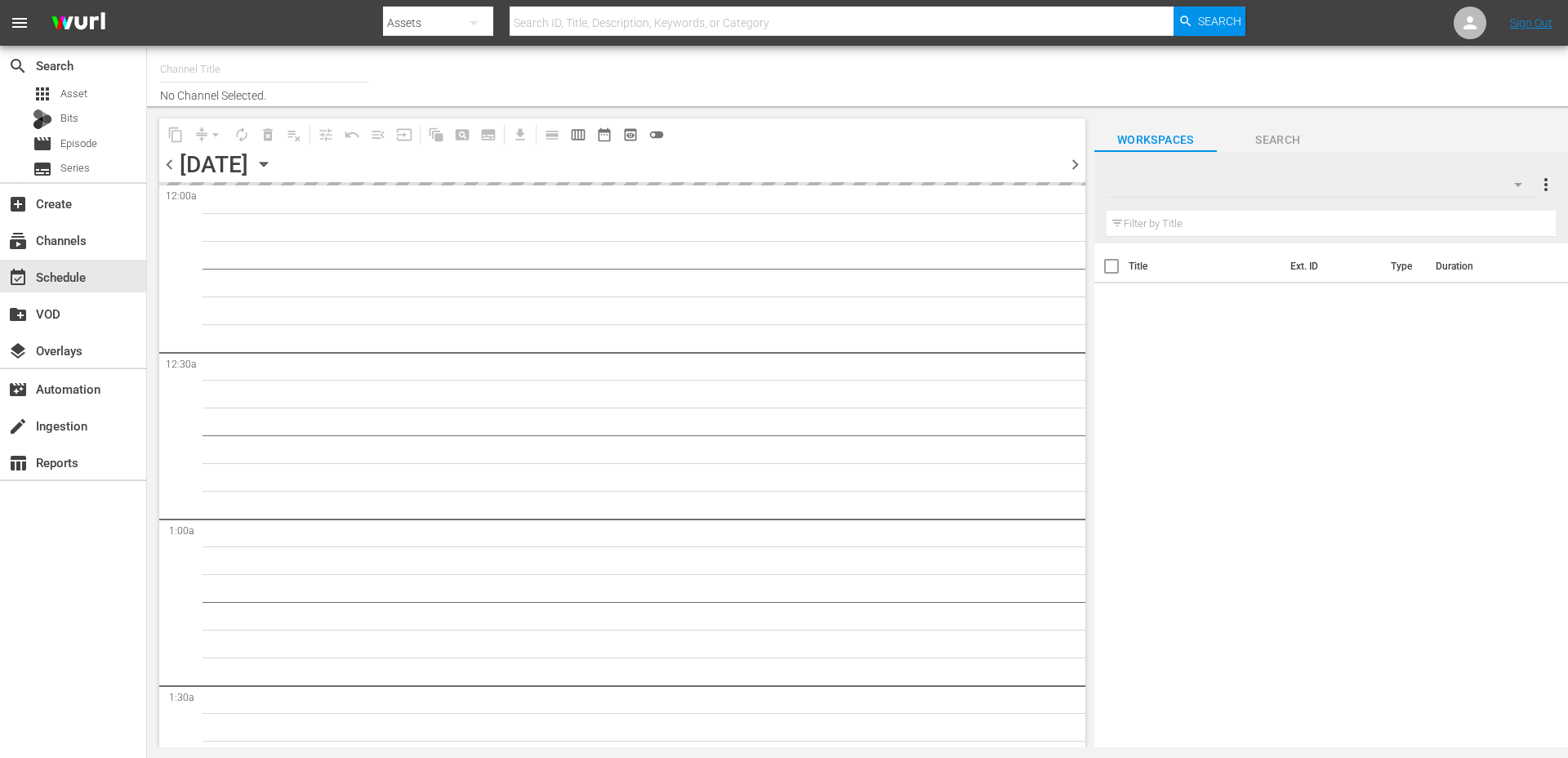
type input "Just For Laughs Comedy Clips (2025)"
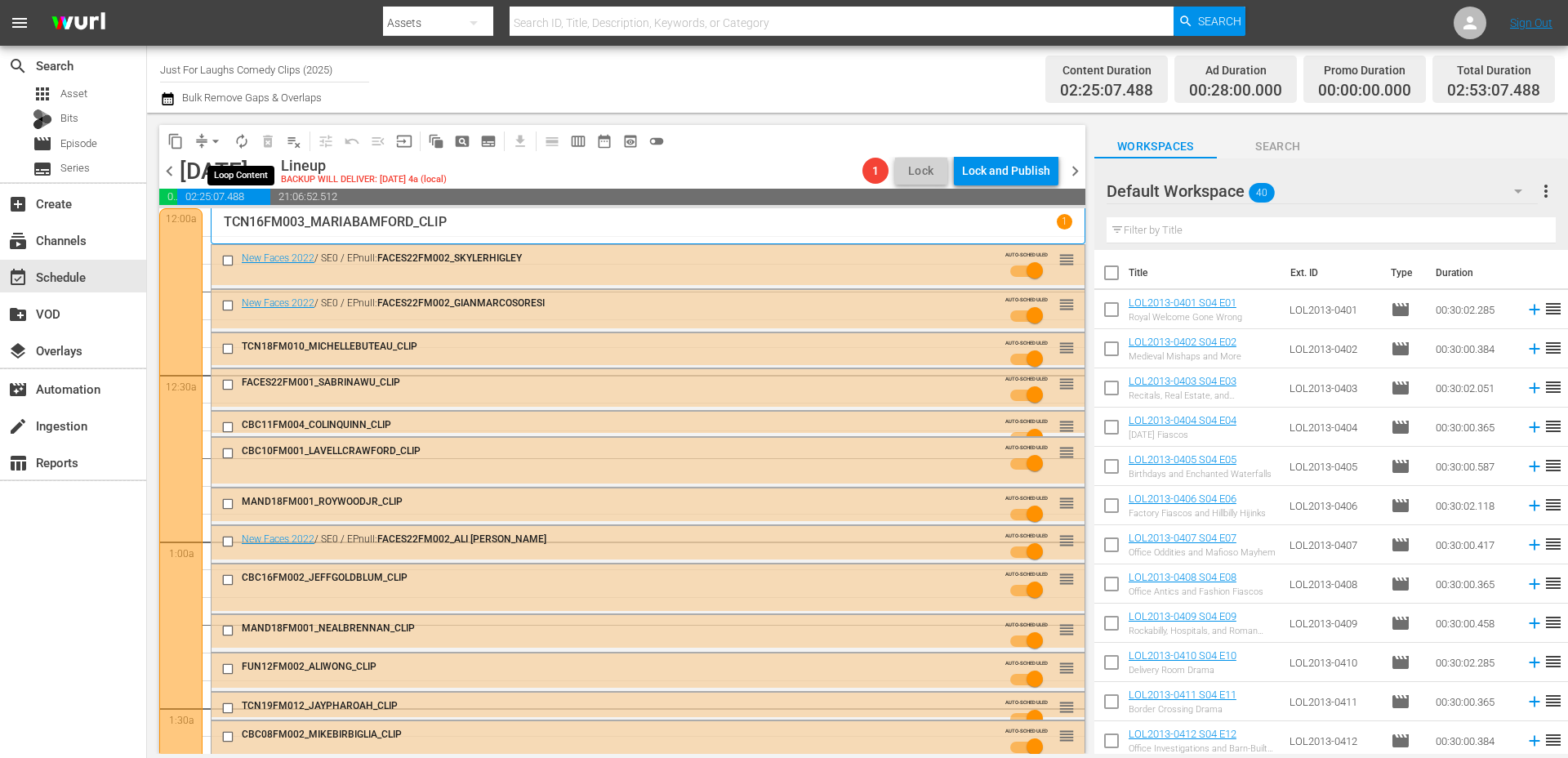
click at [231, 147] on button "autorenew_outlined" at bounding box center [242, 141] width 26 height 26
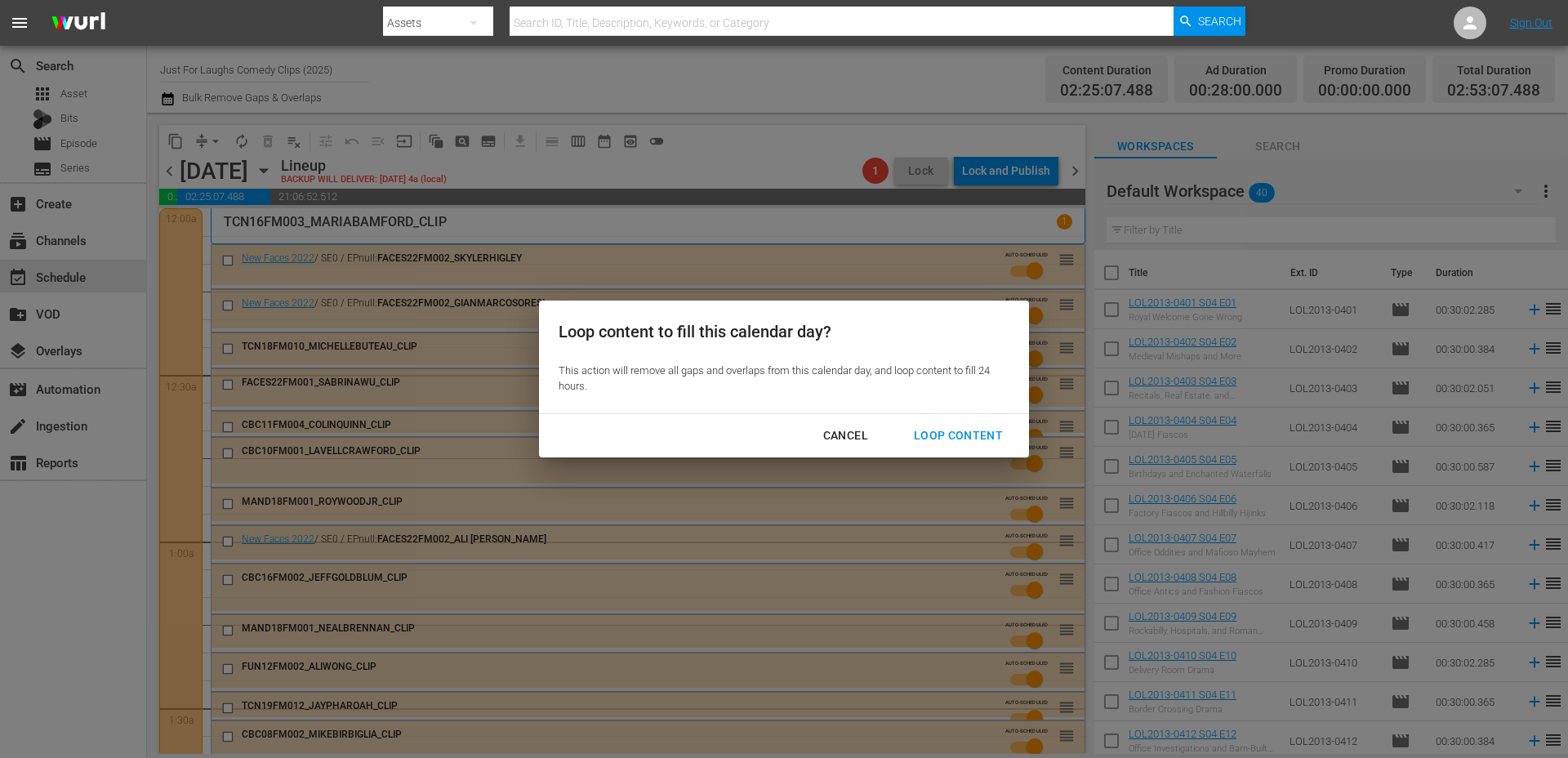
click at [837, 439] on div "Cancel" at bounding box center [845, 435] width 71 height 20
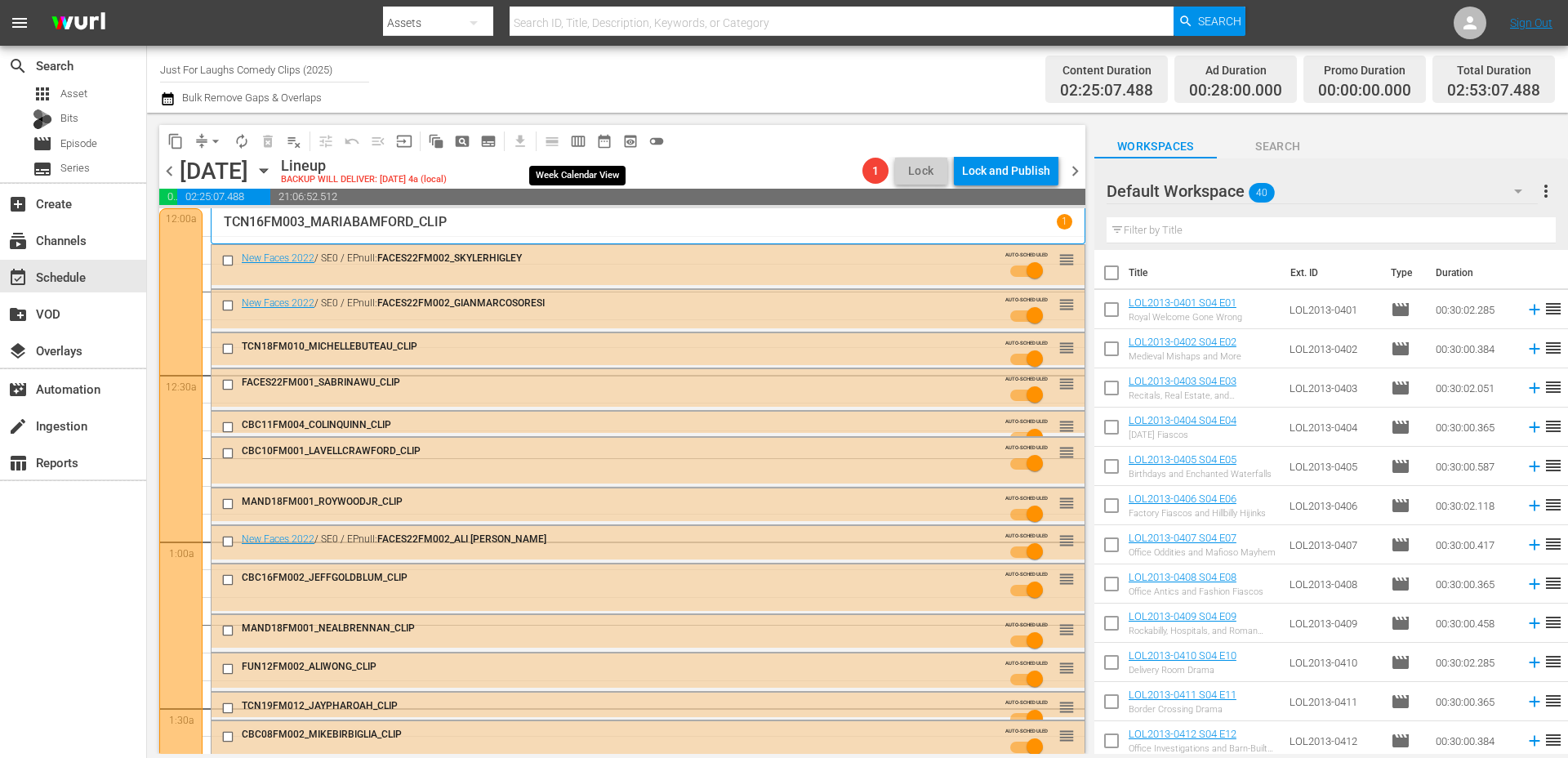
click at [582, 147] on span "calendar_view_week_outlined" at bounding box center [578, 141] width 16 height 16
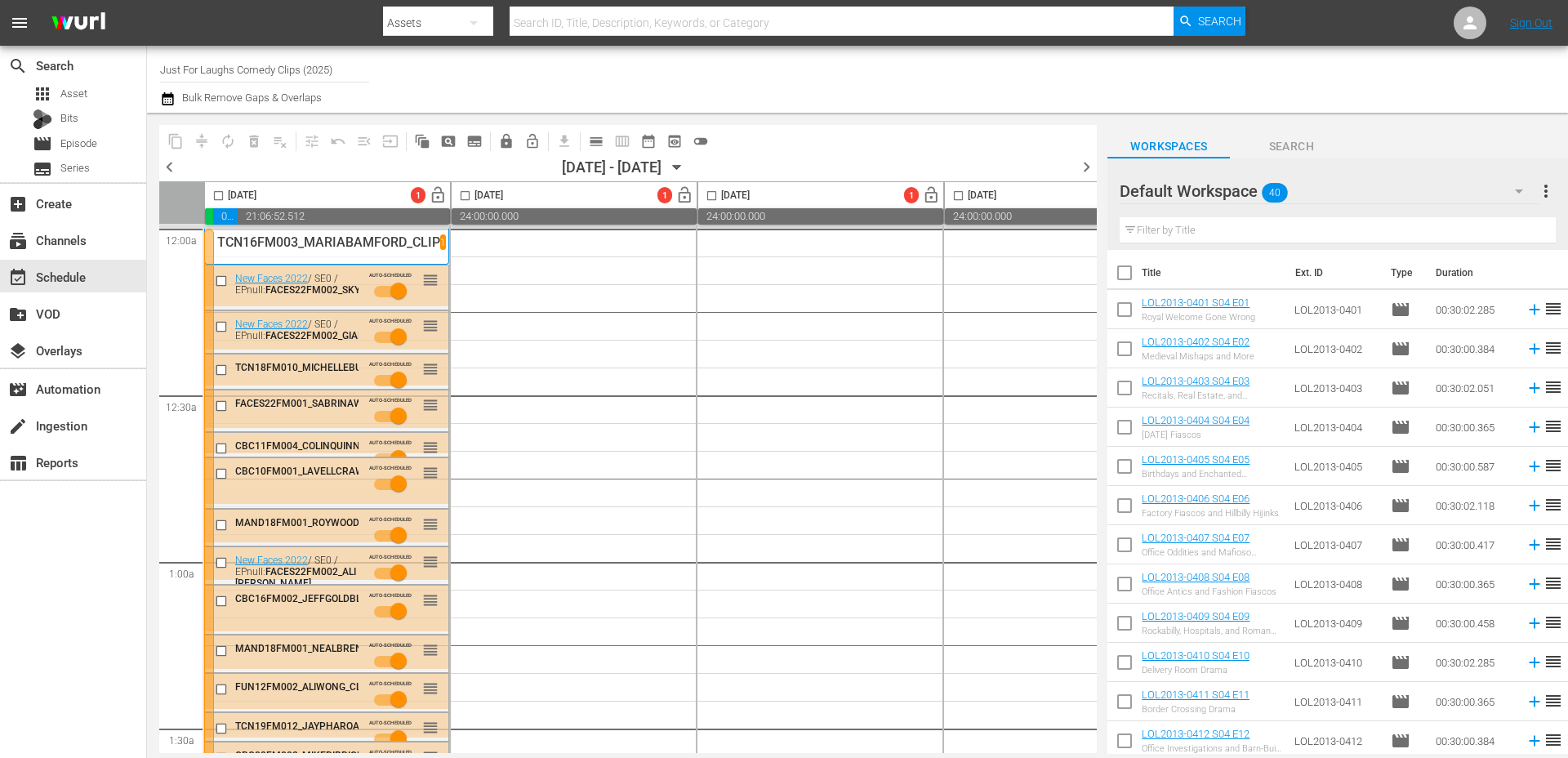
click at [217, 192] on input "checkbox" at bounding box center [218, 198] width 19 height 19
checkbox input "true"
click at [226, 141] on span "autorenew_outlined" at bounding box center [228, 141] width 16 height 16
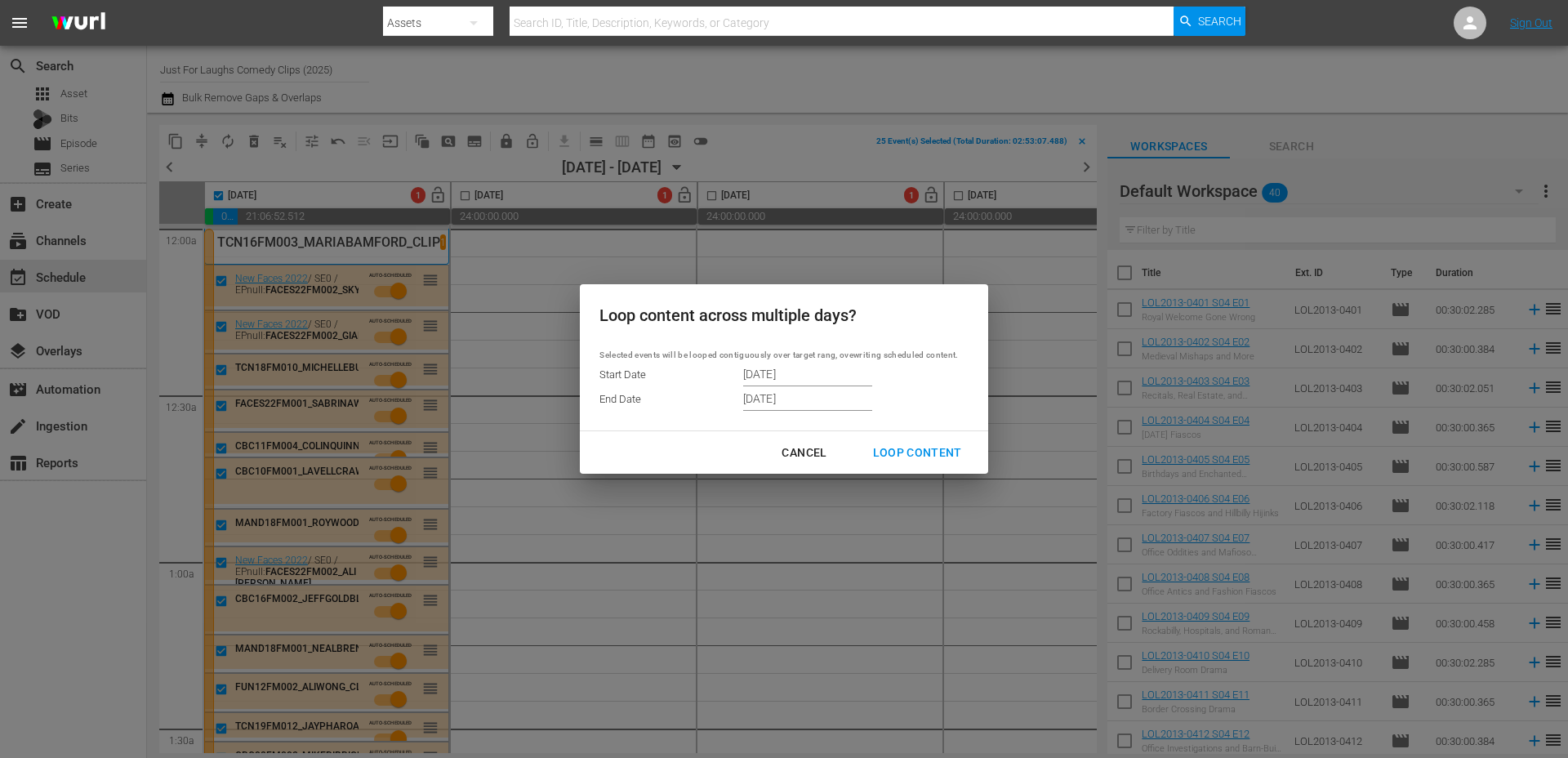
click at [800, 399] on input "10/07/2025" at bounding box center [808, 398] width 130 height 25
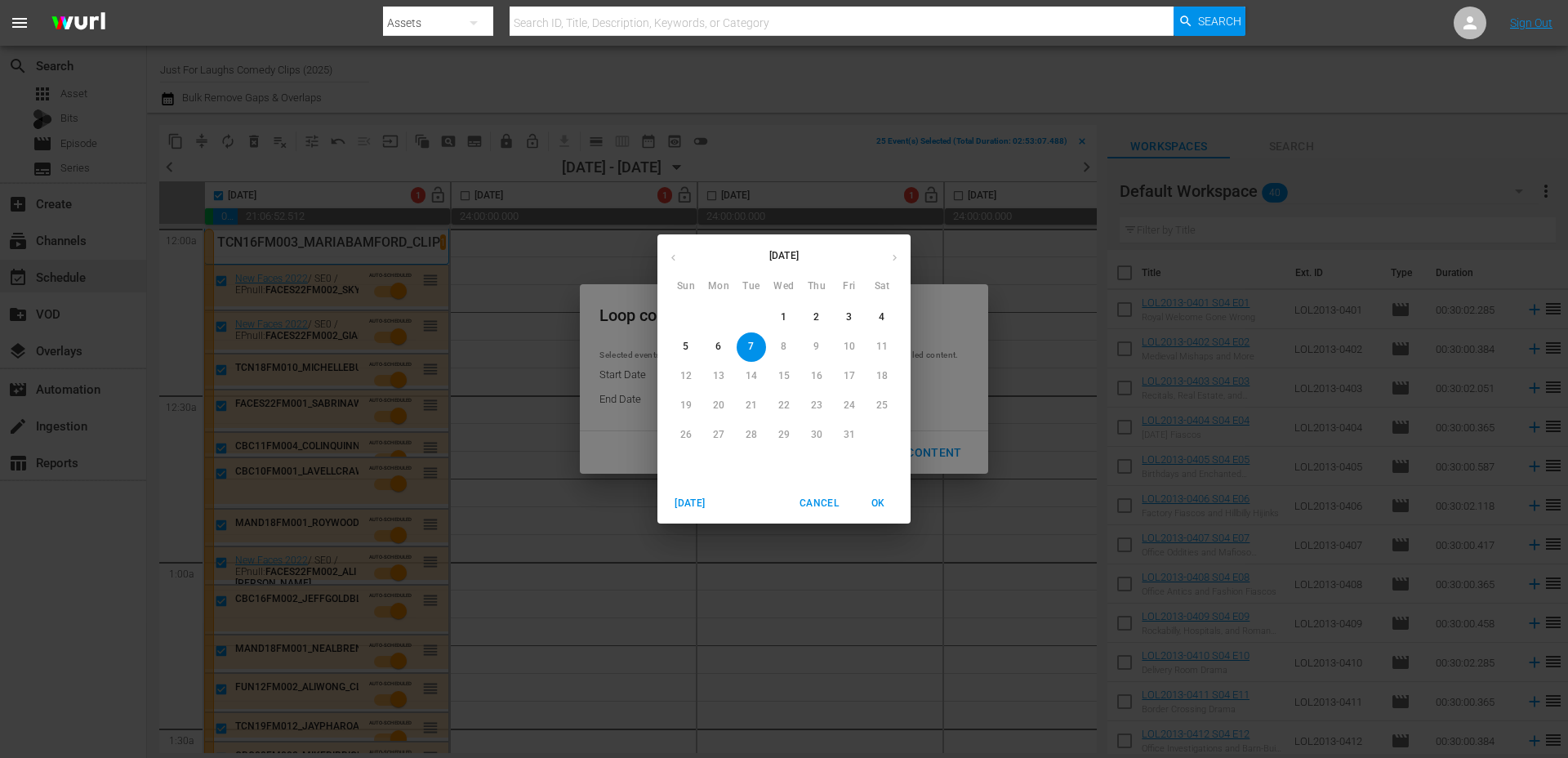
click at [843, 316] on span "3" at bounding box center [850, 318] width 30 height 14
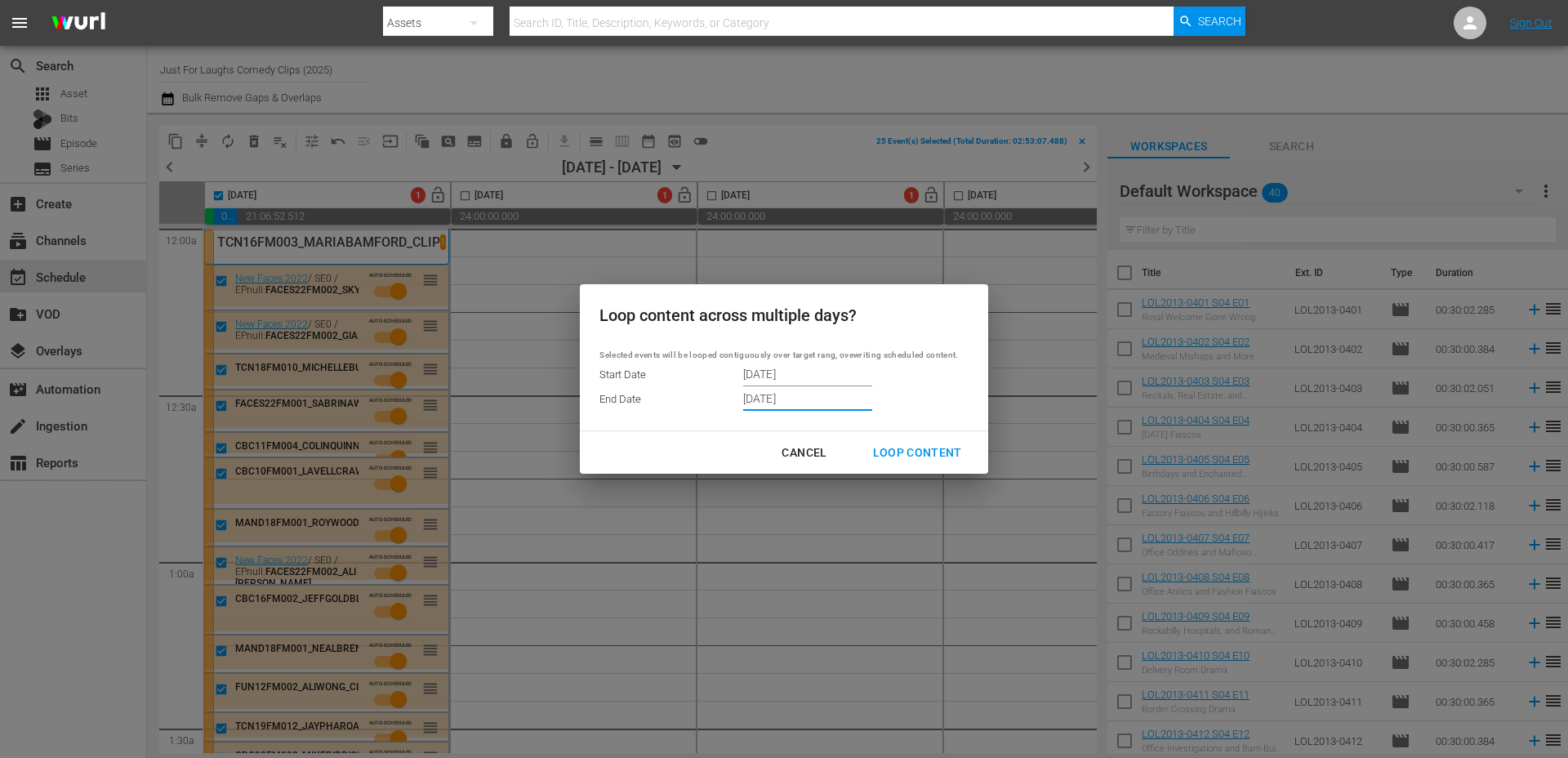
click at [923, 452] on div "Loop Content" at bounding box center [917, 452] width 116 height 20
type input "10/07/2025"
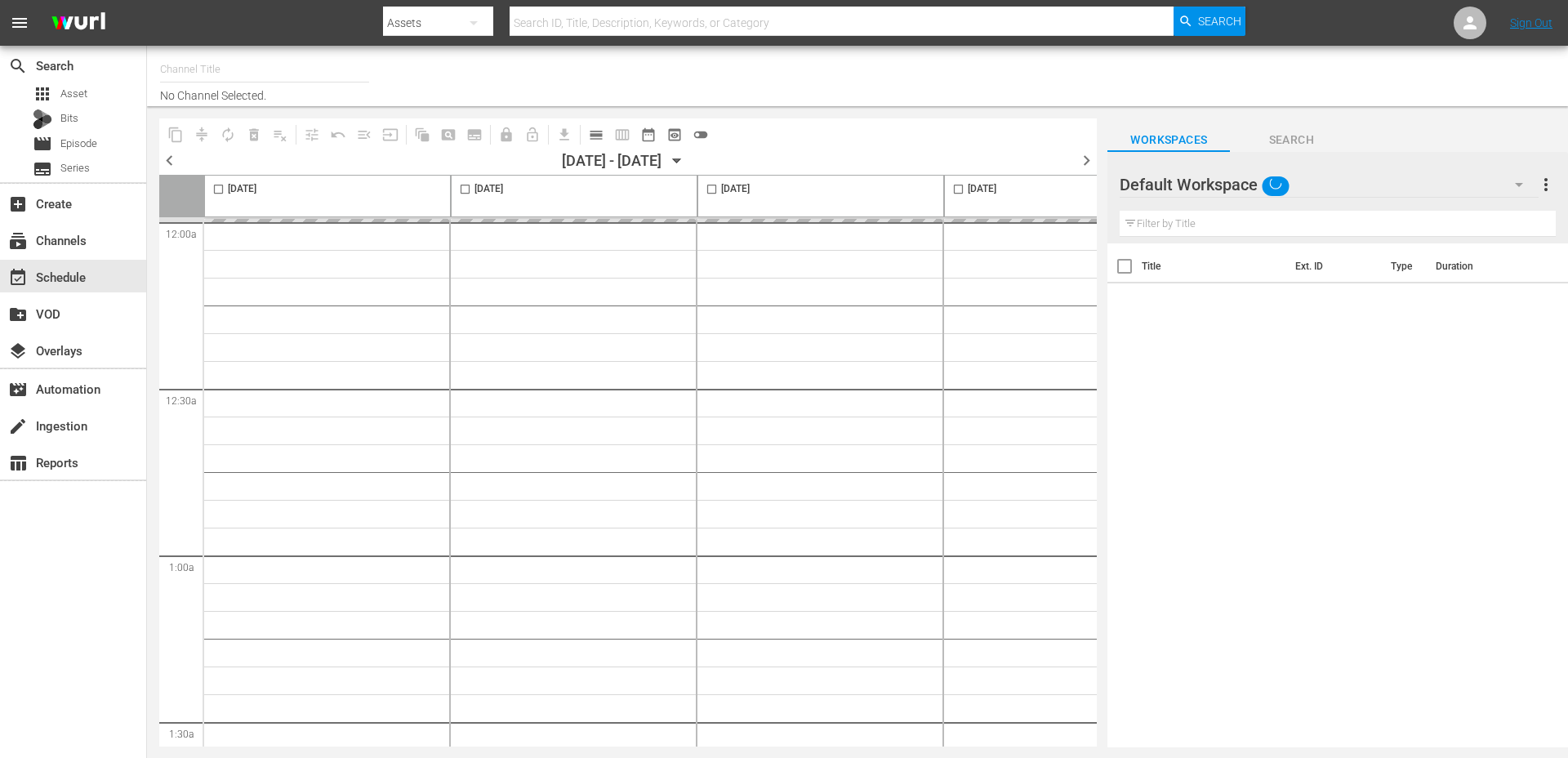
type input "Just For Laughs Comedy Clips (2025)"
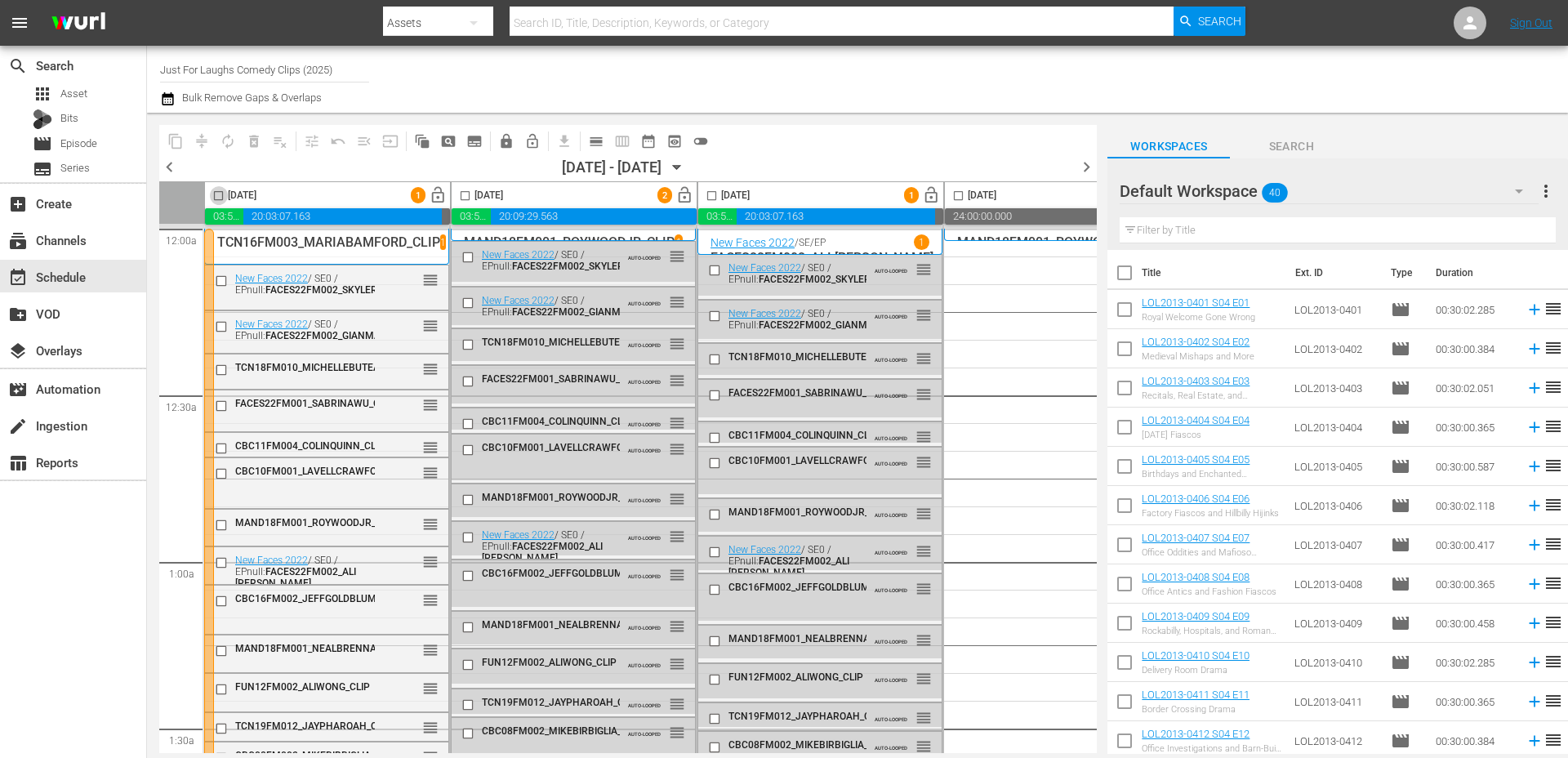
click at [217, 196] on input "checkbox" at bounding box center [218, 198] width 19 height 19
checkbox input "true"
click at [466, 192] on input "checkbox" at bounding box center [465, 198] width 19 height 19
checkbox input "true"
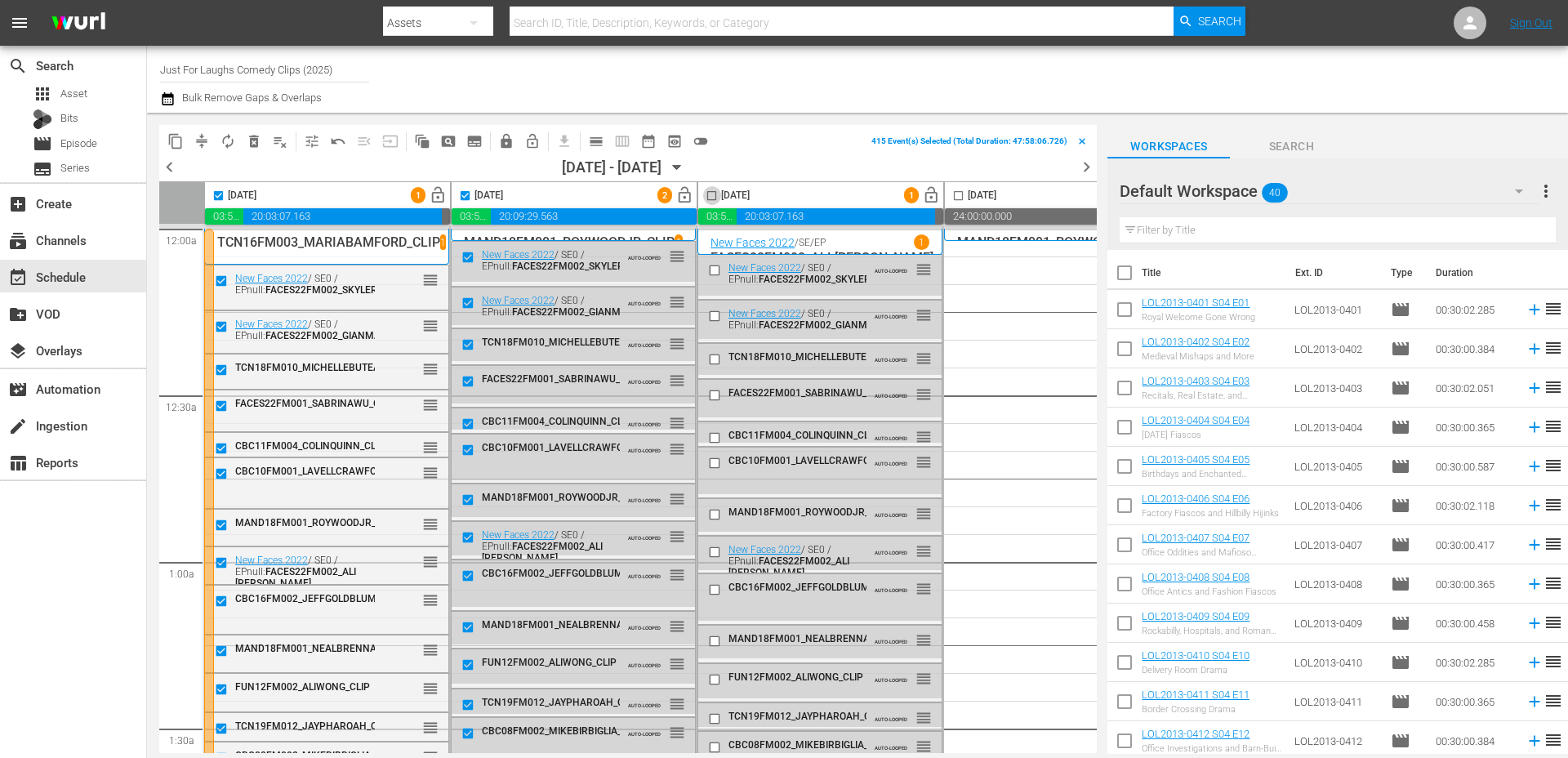
click at [712, 197] on input "checkbox" at bounding box center [711, 198] width 19 height 19
checkbox input "true"
click at [502, 144] on span "lock" at bounding box center [506, 141] width 16 height 16
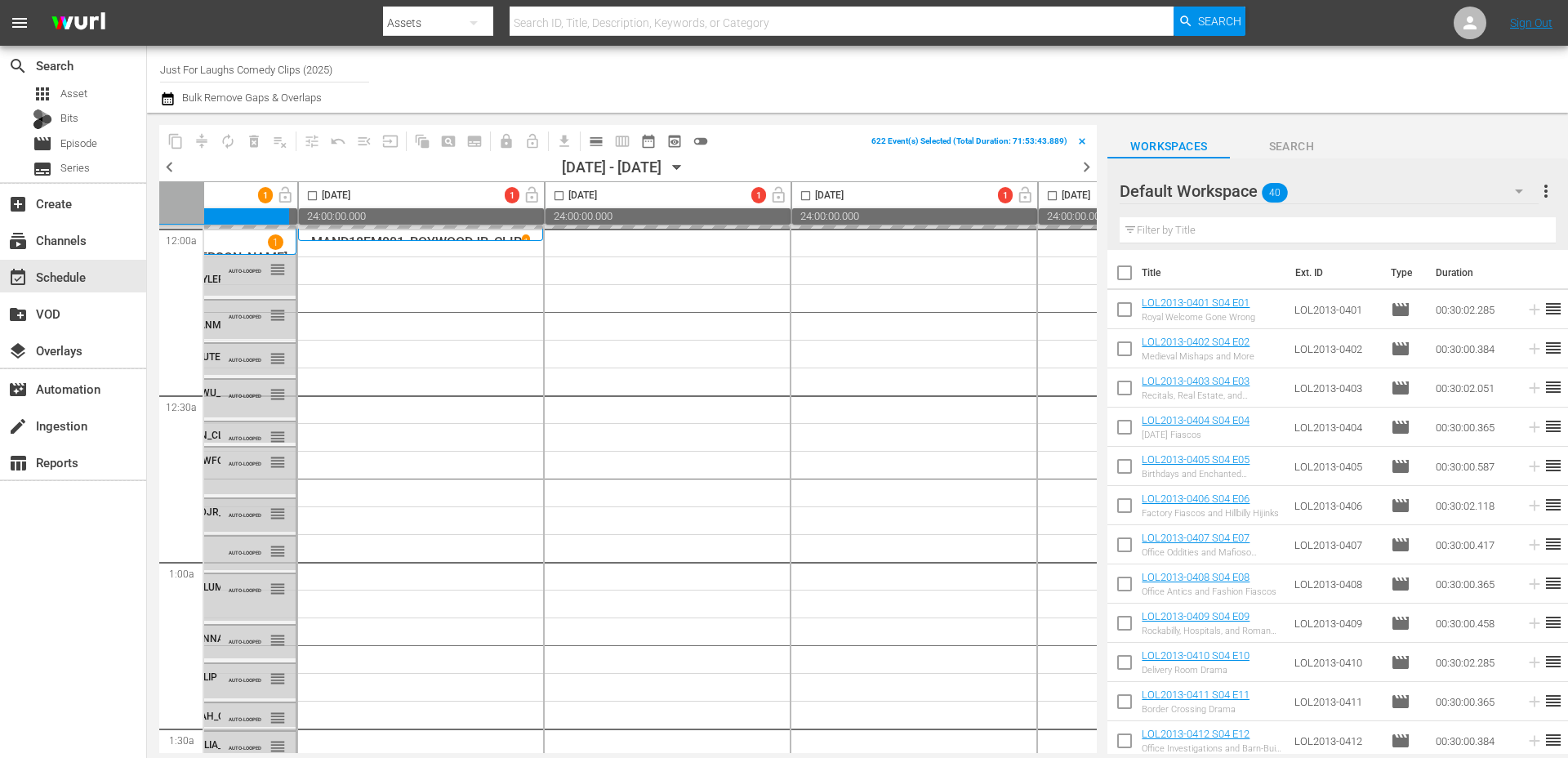
scroll to position [0, 647]
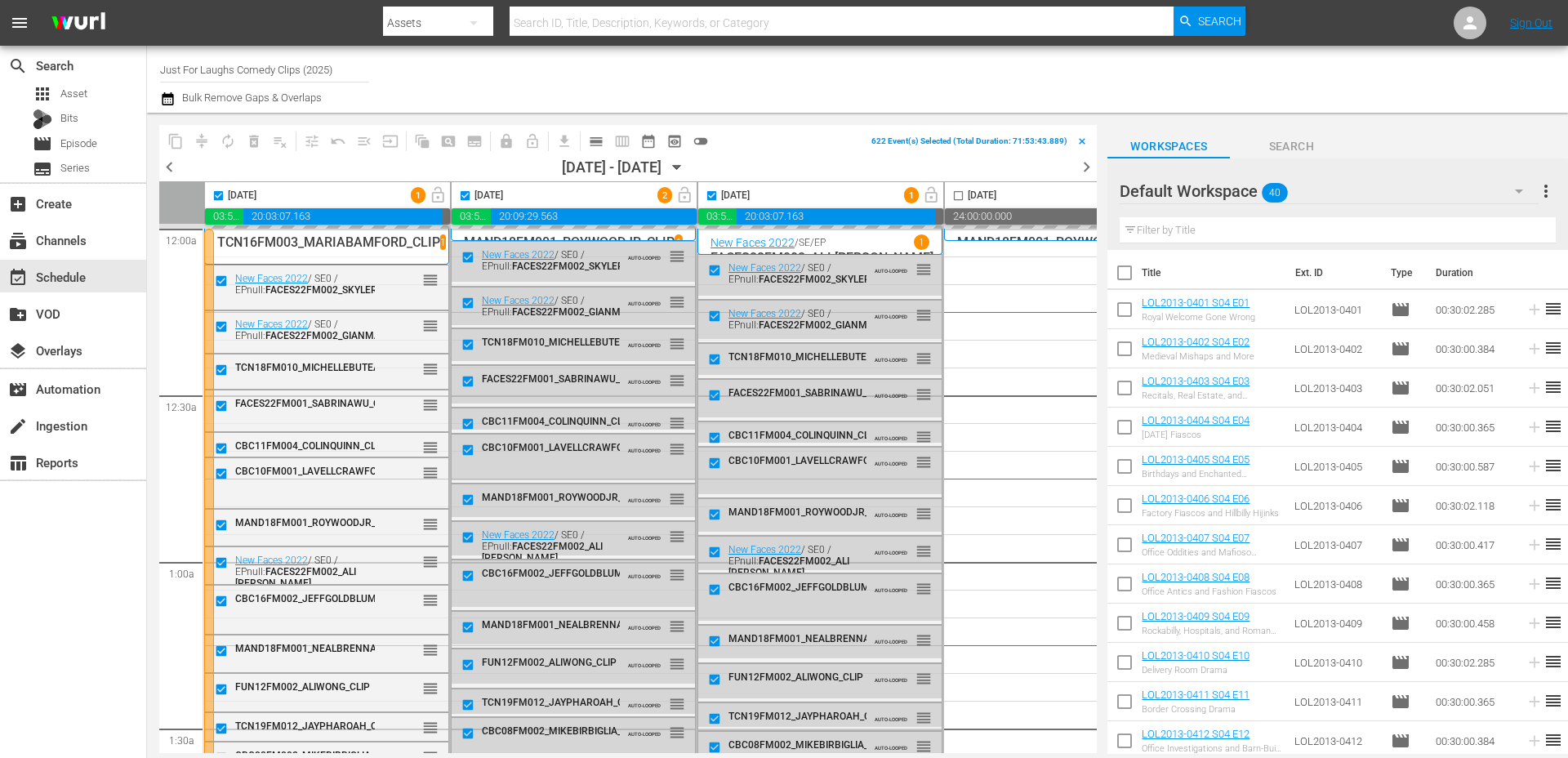
scroll to position [0, 647]
